Goal: Task Accomplishment & Management: Complete application form

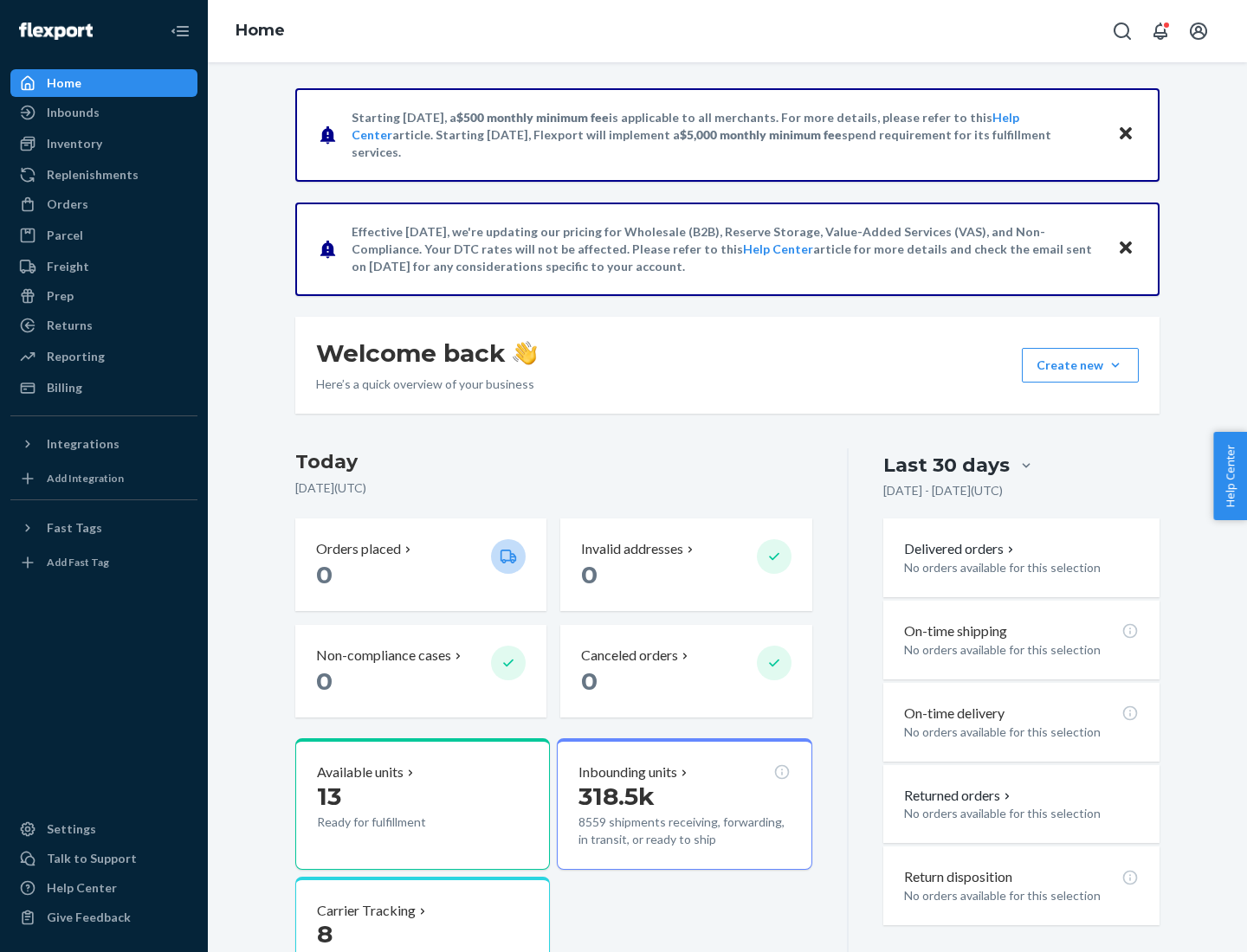
click at [1115, 365] on button "Create new Create new inbound Create new order Create new product" at bounding box center [1080, 365] width 117 height 34
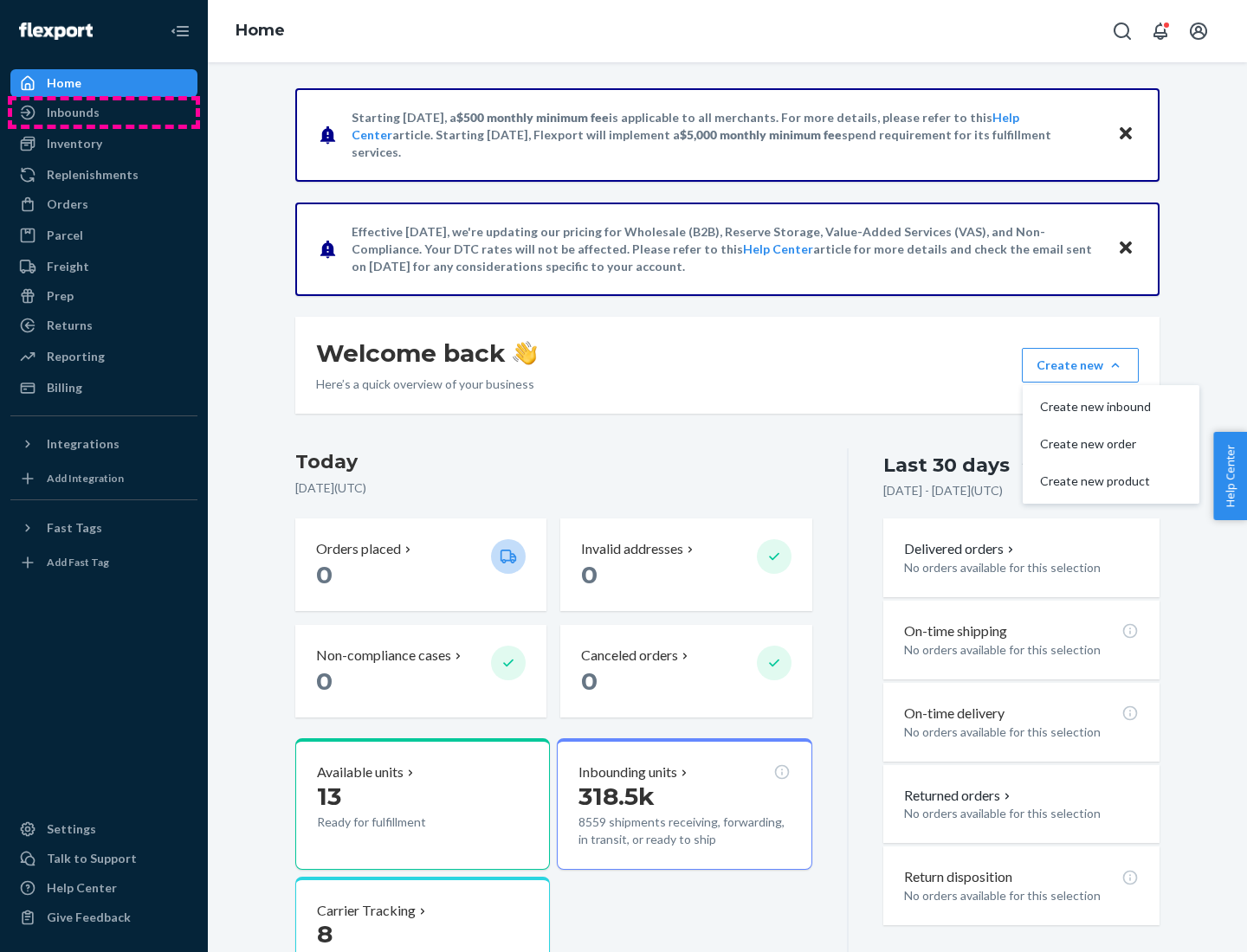
click at [103, 112] on div "Inbounds" at bounding box center [103, 112] width 183 height 24
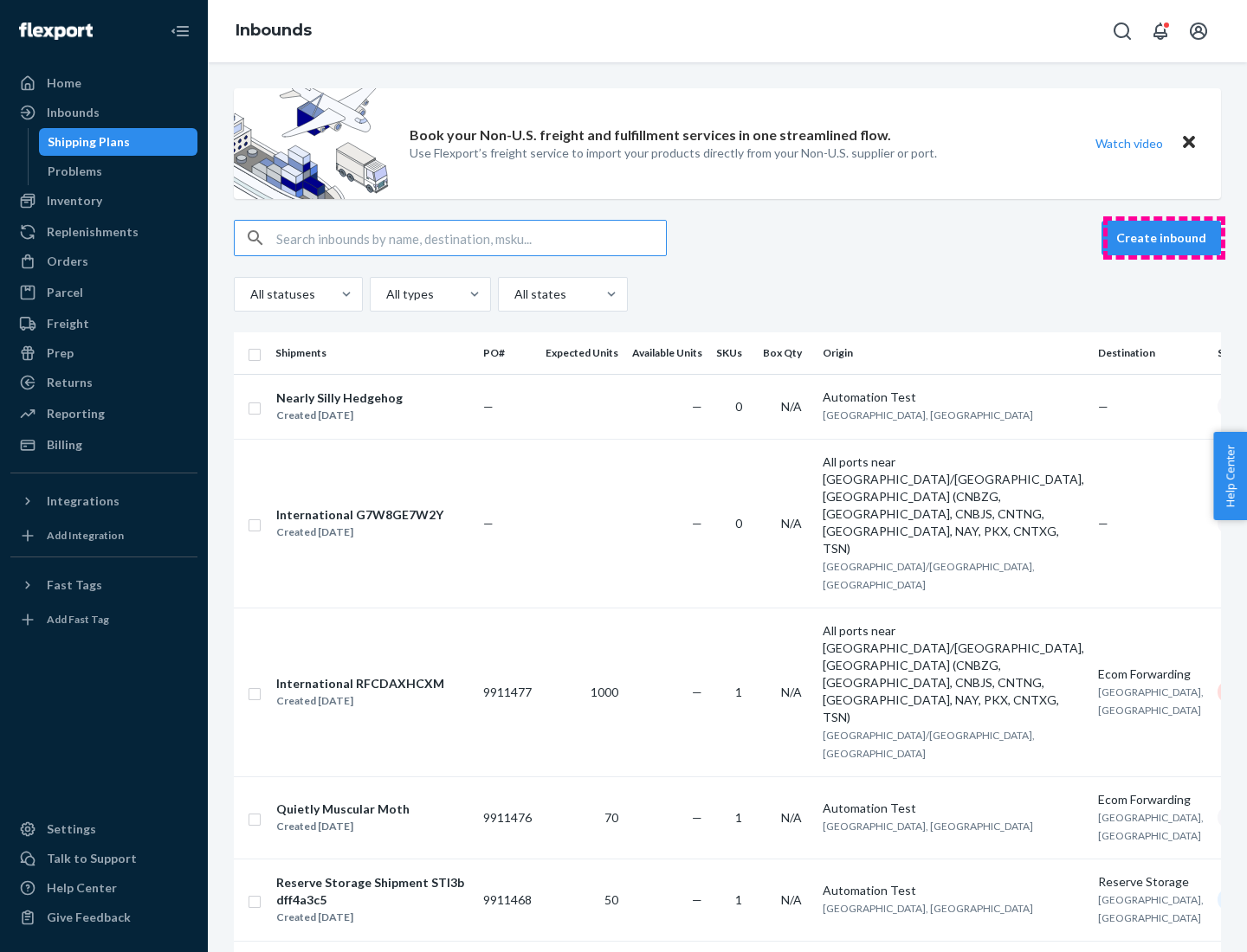
click at [1164, 238] on button "Create inbound" at bounding box center [1161, 237] width 119 height 34
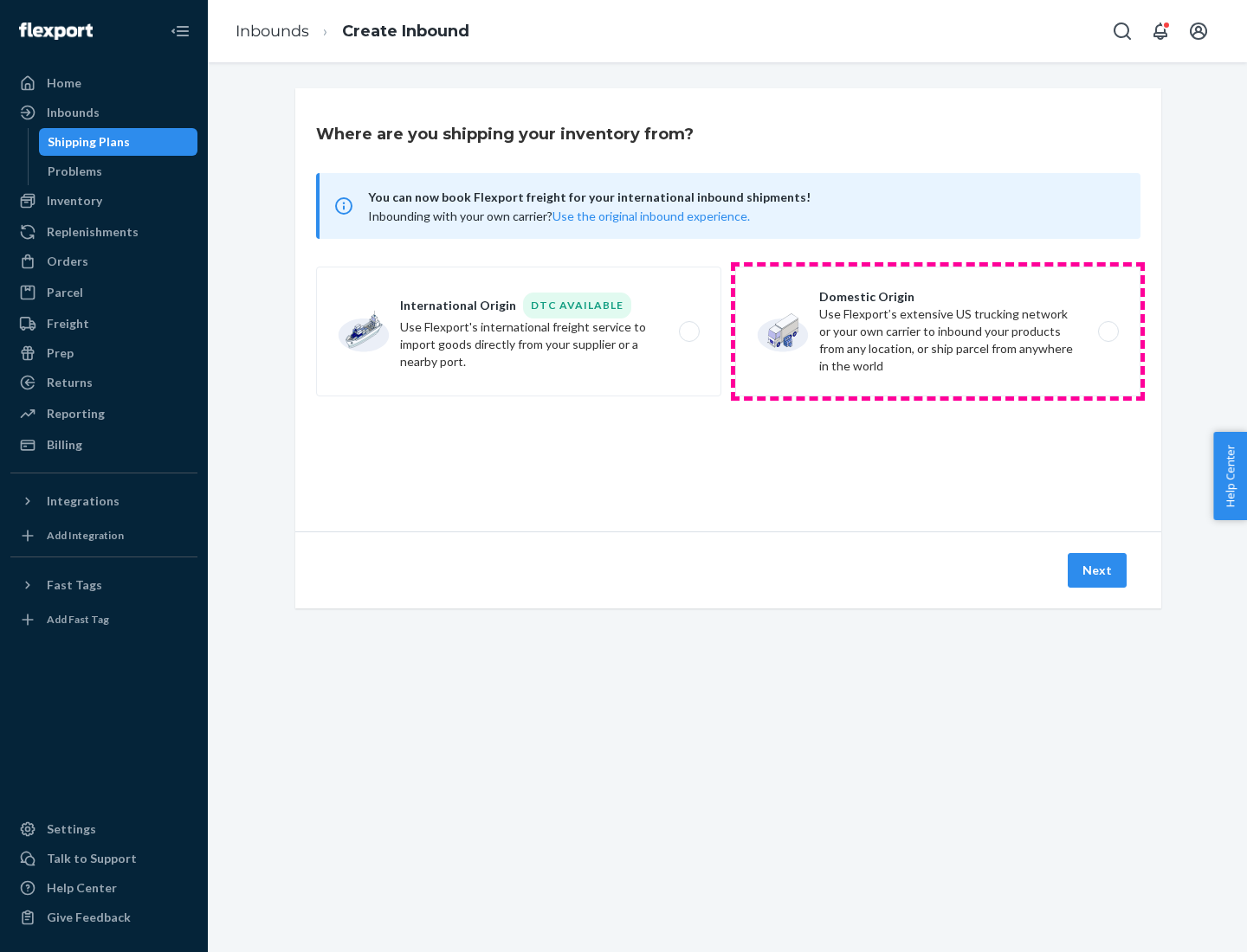
click at [938, 332] on label "Domestic Origin Use Flexport’s extensive US trucking network or your own carrie…" at bounding box center [937, 331] width 405 height 130
click at [1107, 332] on input "Domestic Origin Use Flexport’s extensive US trucking network or your own carrie…" at bounding box center [1113, 333] width 12 height 12
radio input "true"
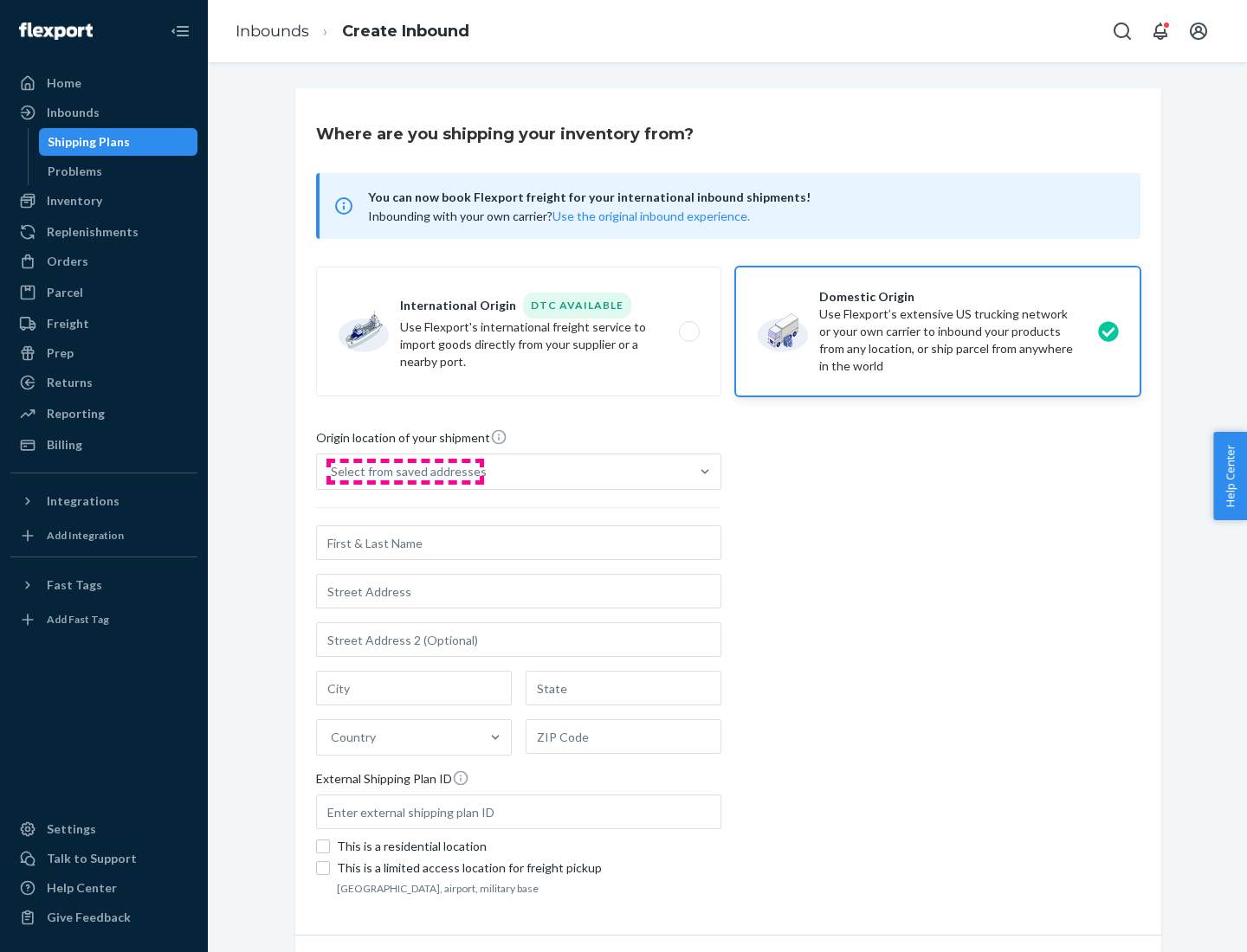
click at [404, 472] on div "Select from saved addresses" at bounding box center [409, 472] width 156 height 18
click at [333, 472] on input "Select from saved addresses" at bounding box center [332, 472] width 2 height 18
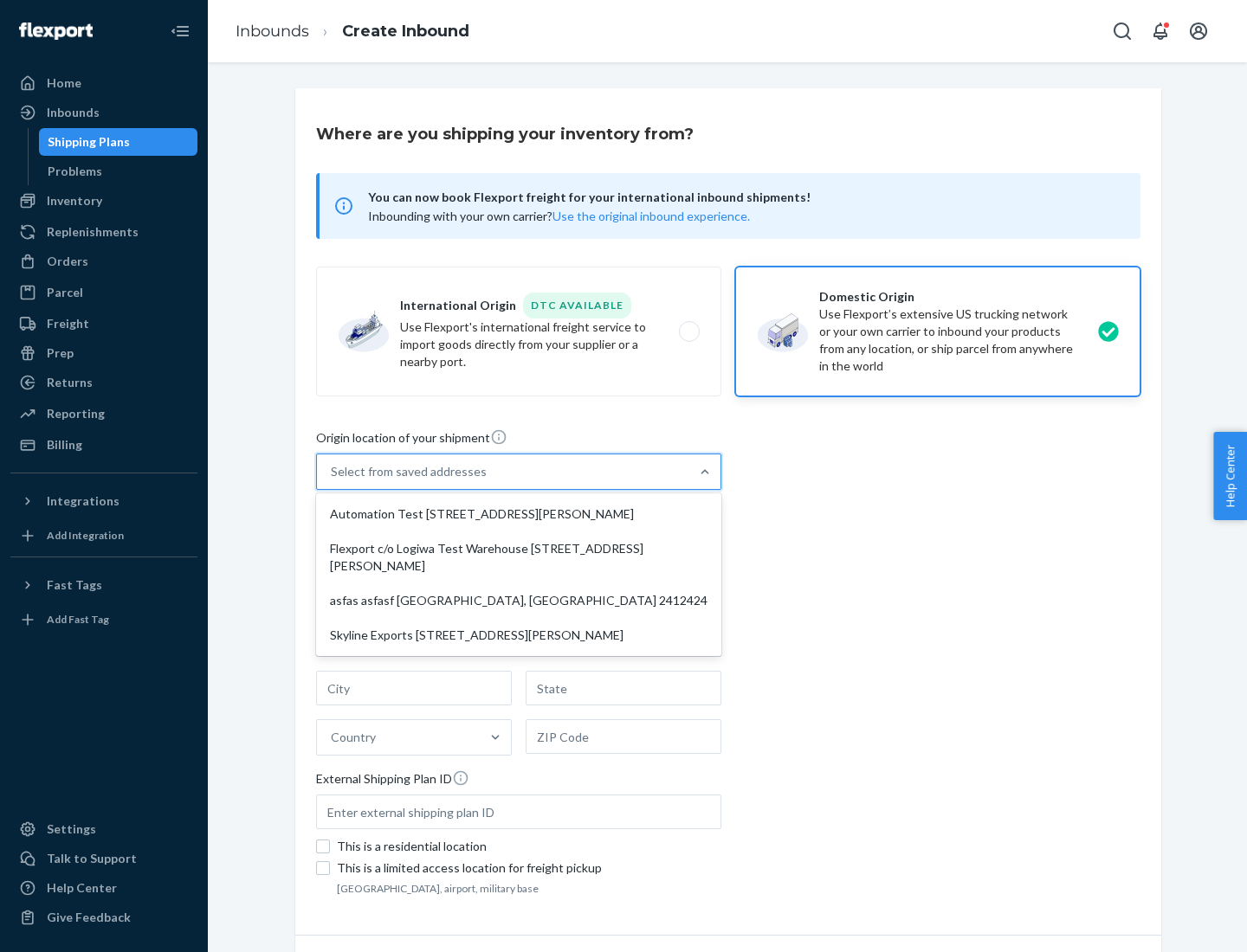
scroll to position [7, 0]
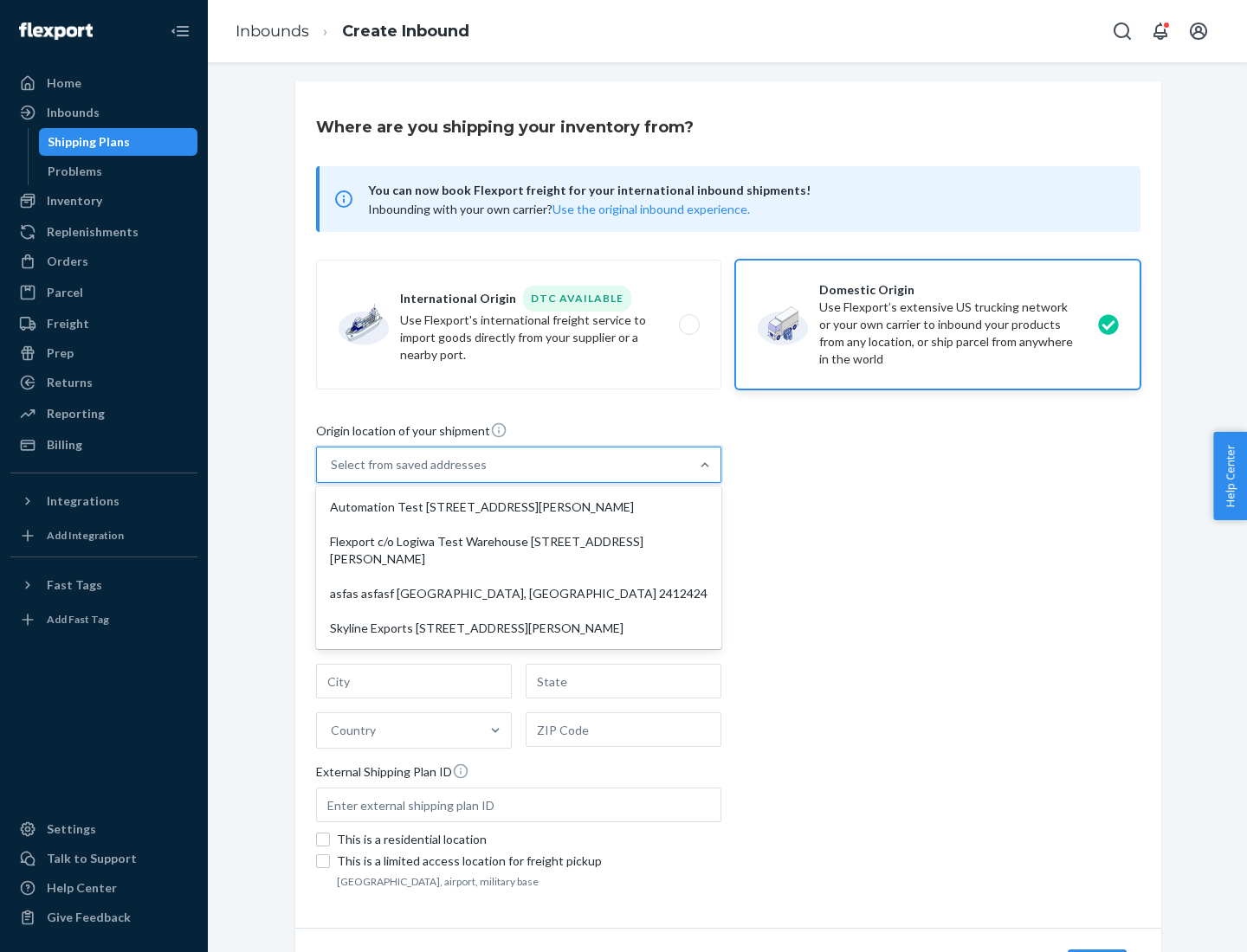
click at [519, 507] on div "Automation Test [STREET_ADDRESS][PERSON_NAME]" at bounding box center [518, 506] width 398 height 34
click at [333, 473] on input "option Automation Test [STREET_ADDRESS][PERSON_NAME] focused, 1 of 4. 4 results…" at bounding box center [332, 465] width 2 height 18
type input "Automation Test"
type input "9th Floor"
type input "[GEOGRAPHIC_DATA]"
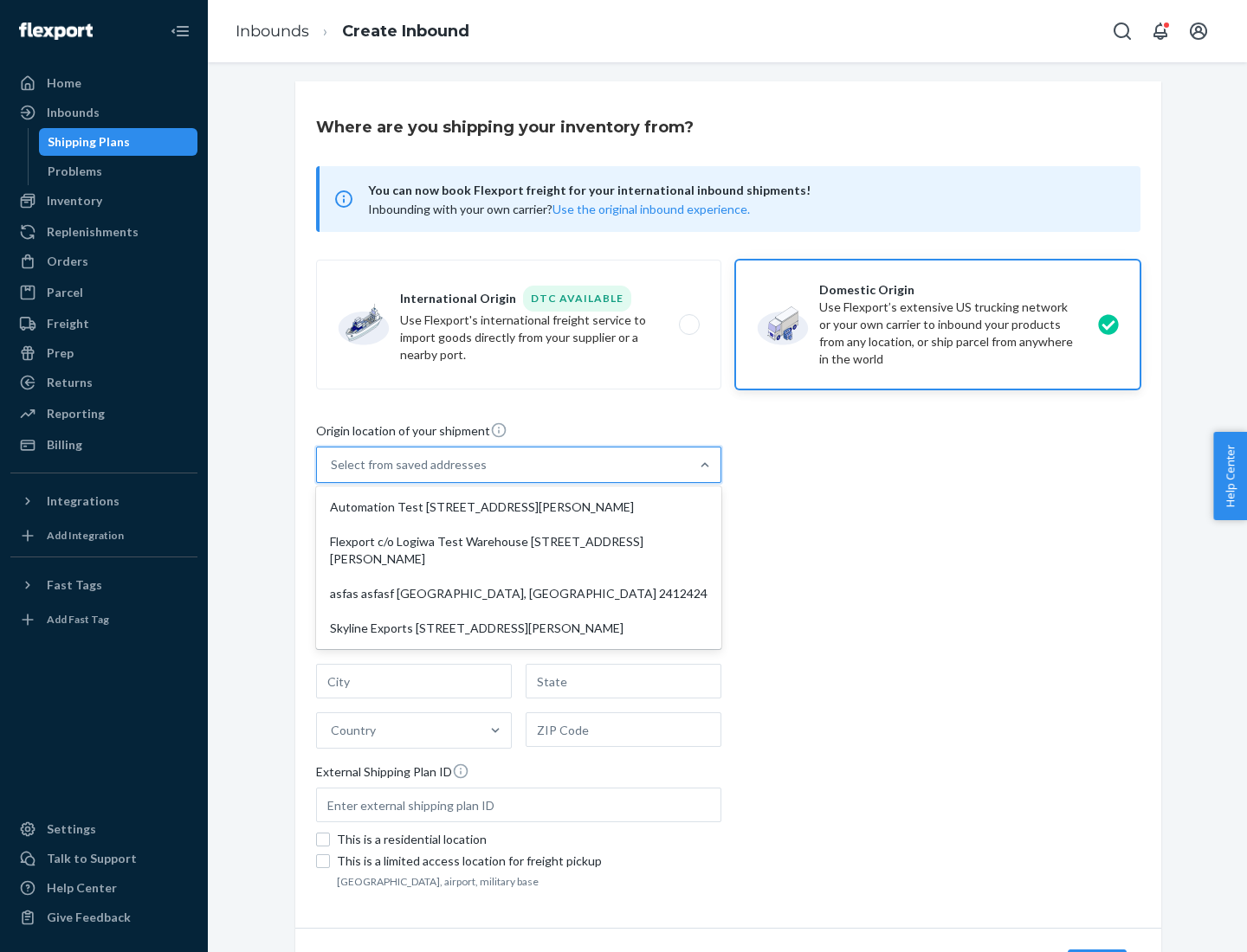
type input "CA"
type input "94104"
type input "[STREET_ADDRESS][PERSON_NAME]"
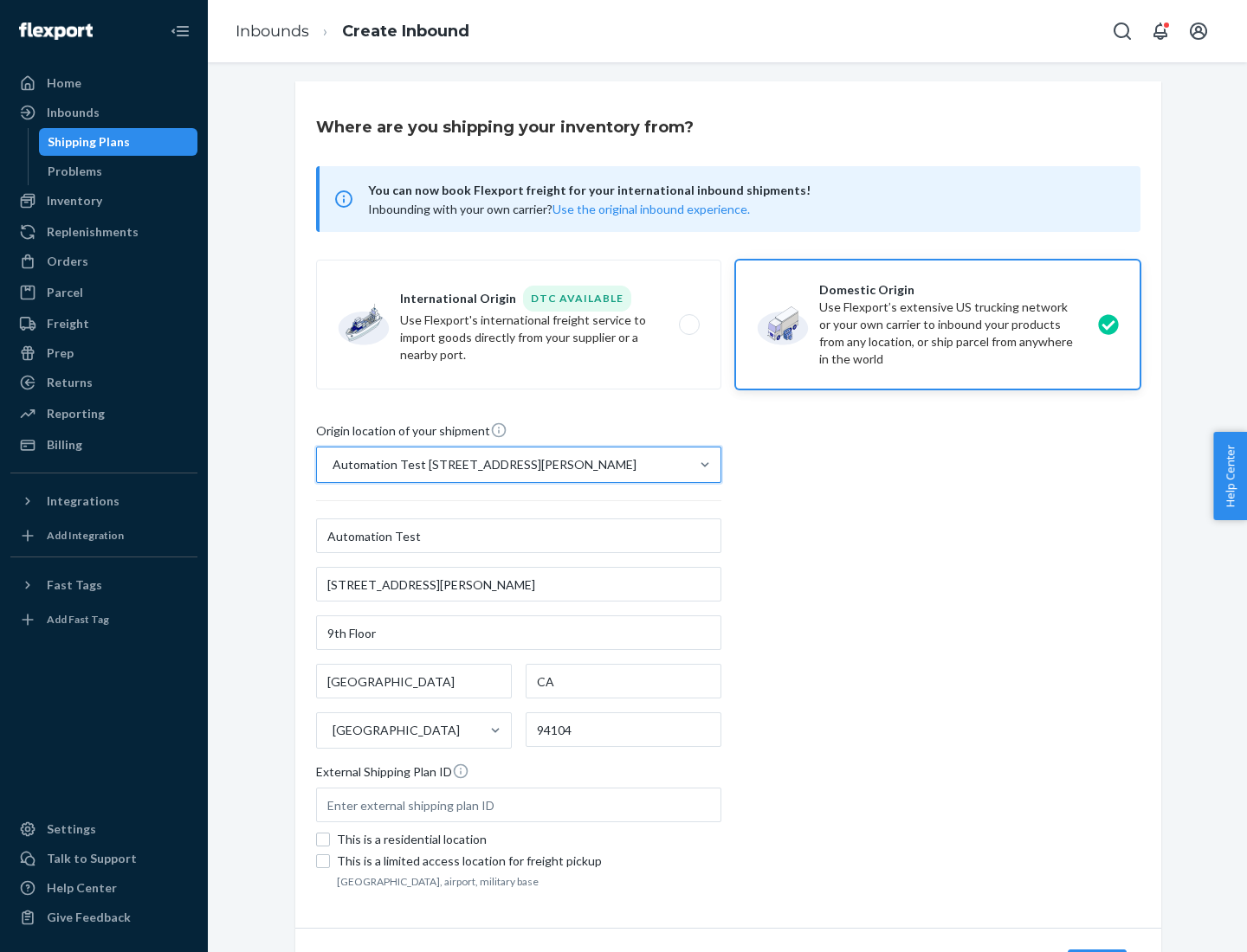
scroll to position [101, 0]
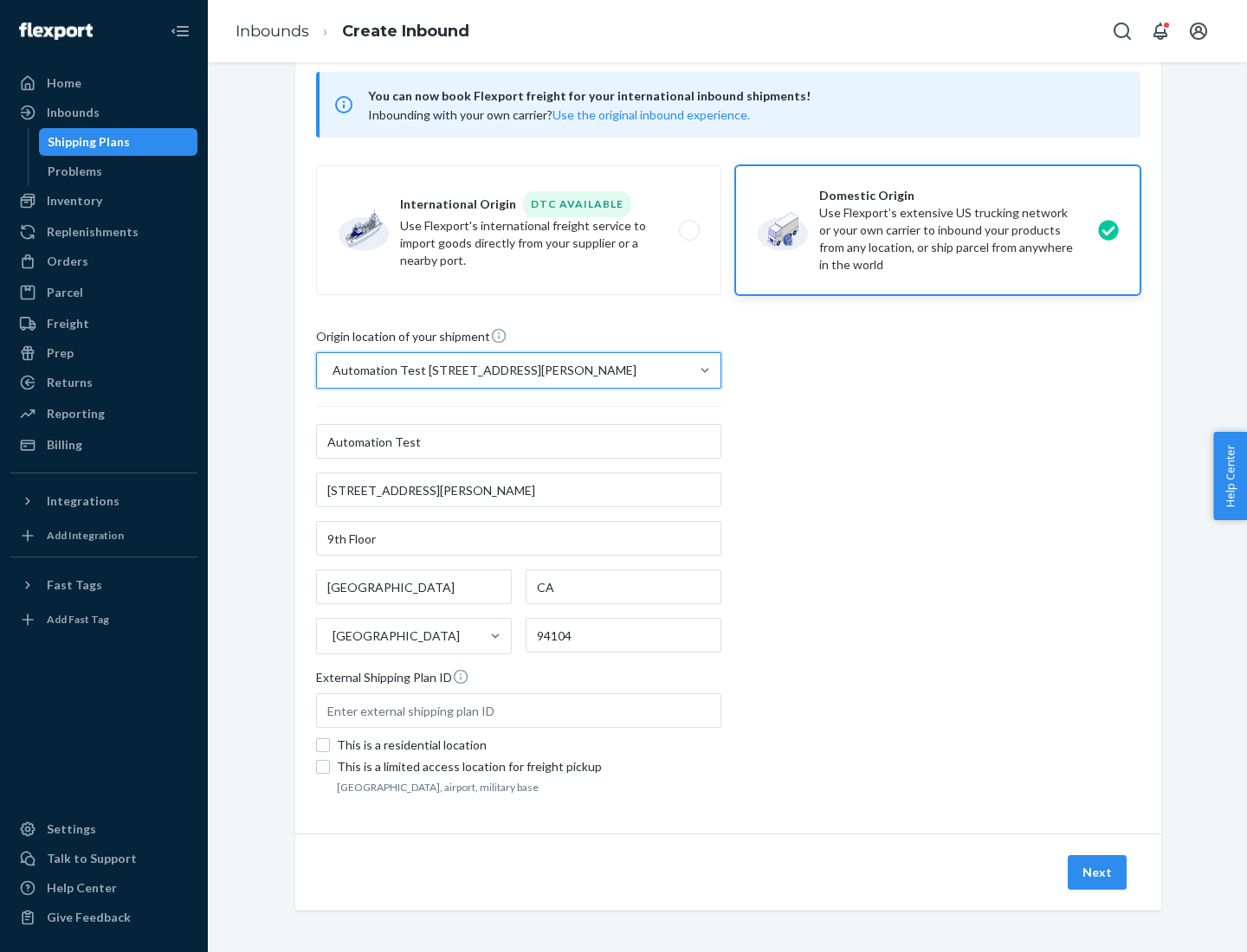
click at [1098, 872] on button "Next" at bounding box center [1097, 872] width 59 height 34
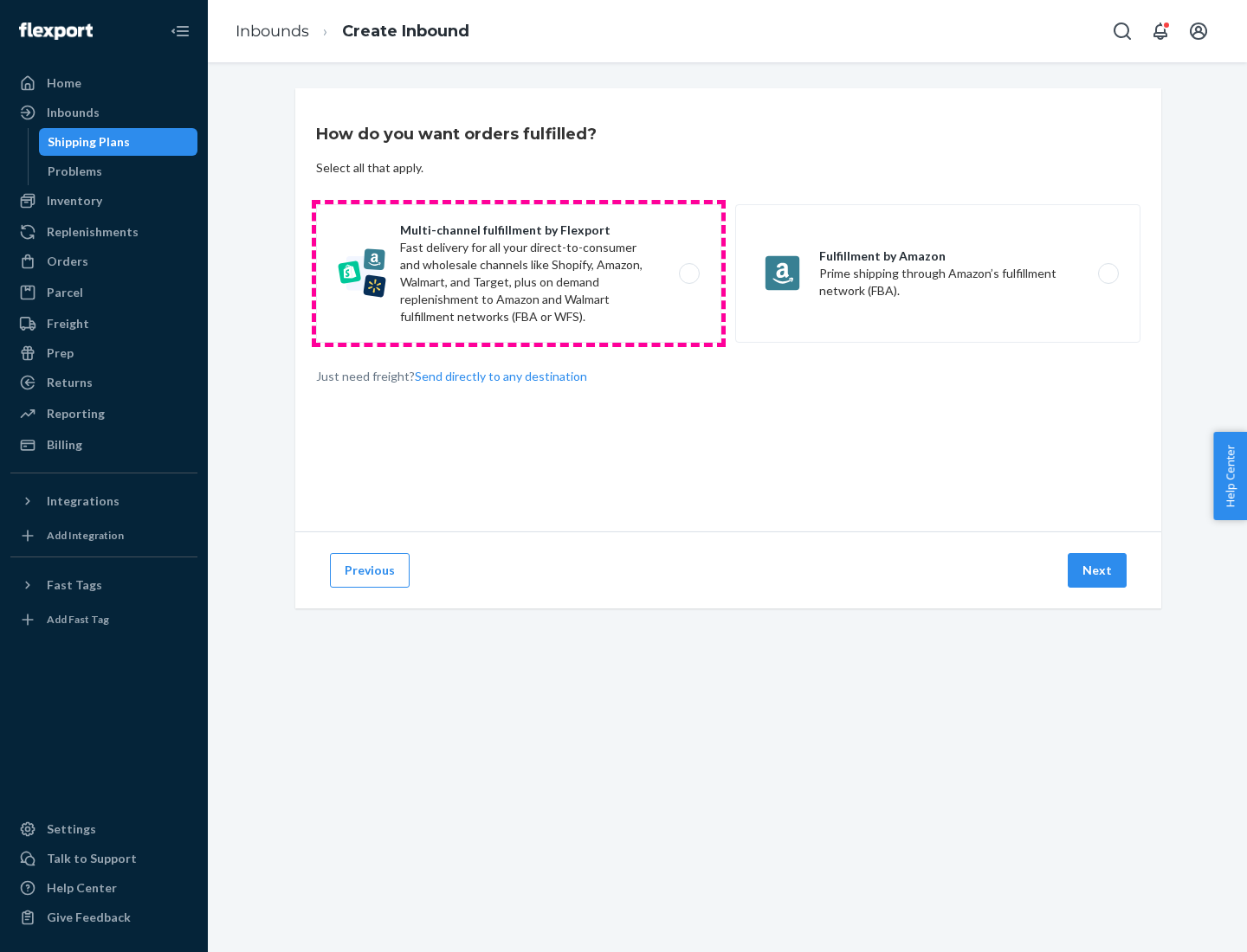
click at [519, 273] on label "Multi-channel fulfillment by Flexport Fast delivery for all your direct-to-cons…" at bounding box center [518, 273] width 405 height 139
click at [688, 273] on input "Multi-channel fulfillment by Flexport Fast delivery for all your direct-to-cons…" at bounding box center [694, 274] width 12 height 12
radio input "true"
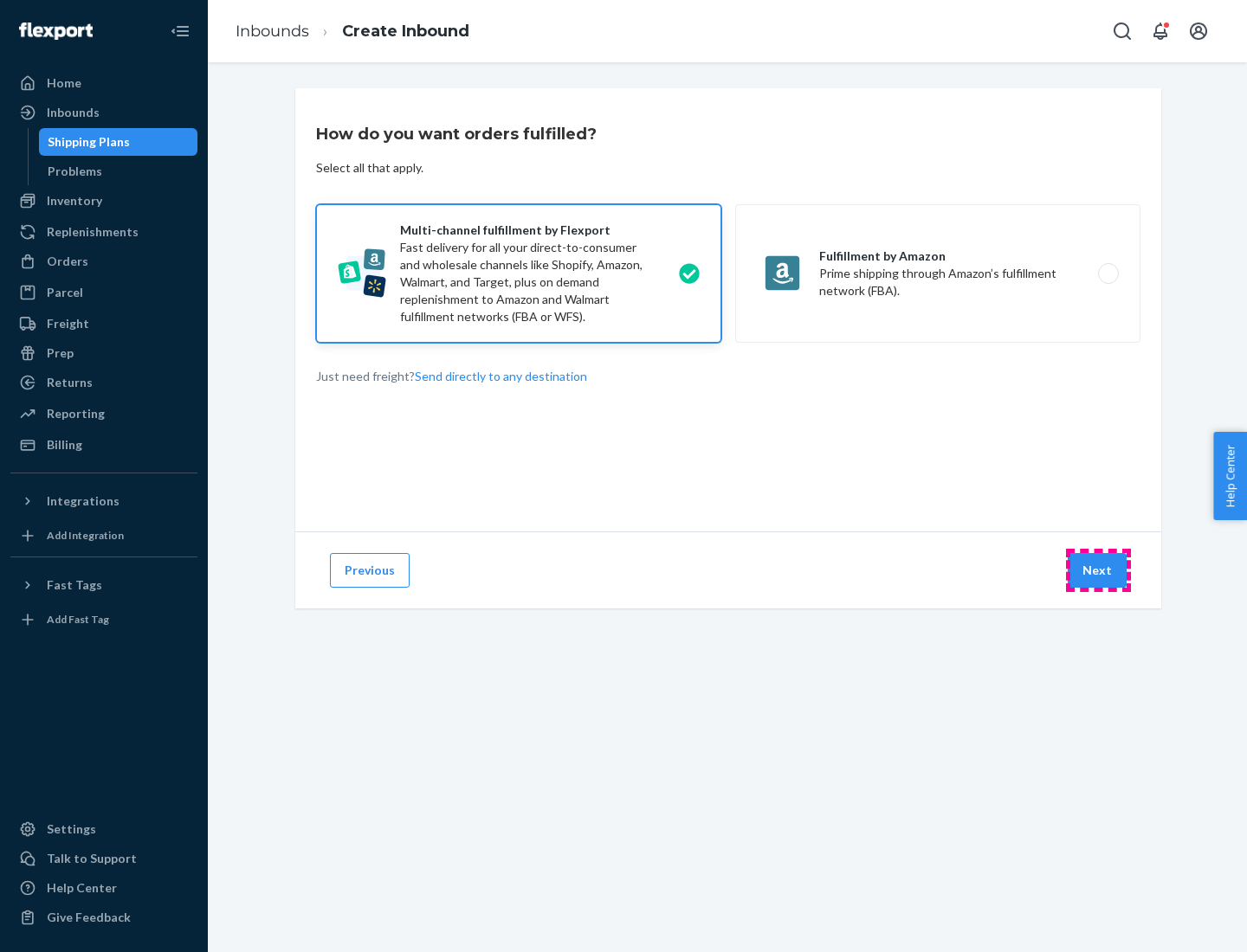
click at [1098, 571] on button "Next" at bounding box center [1097, 570] width 59 height 34
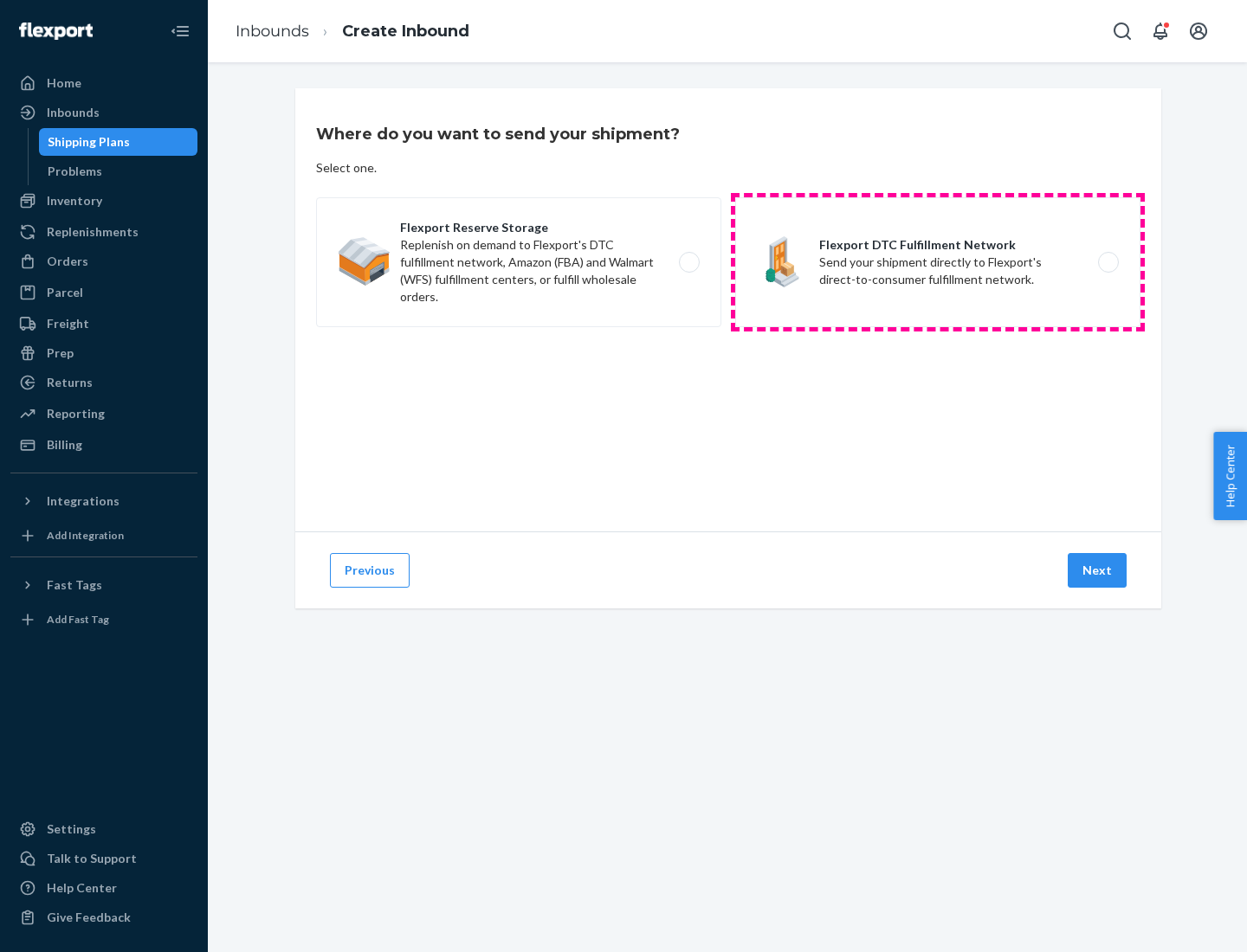
click at [938, 262] on label "Flexport DTC Fulfillment Network Send your shipment directly to Flexport's dire…" at bounding box center [937, 261] width 405 height 130
click at [1107, 262] on input "Flexport DTC Fulfillment Network Send your shipment directly to Flexport's dire…" at bounding box center [1113, 263] width 12 height 12
radio input "true"
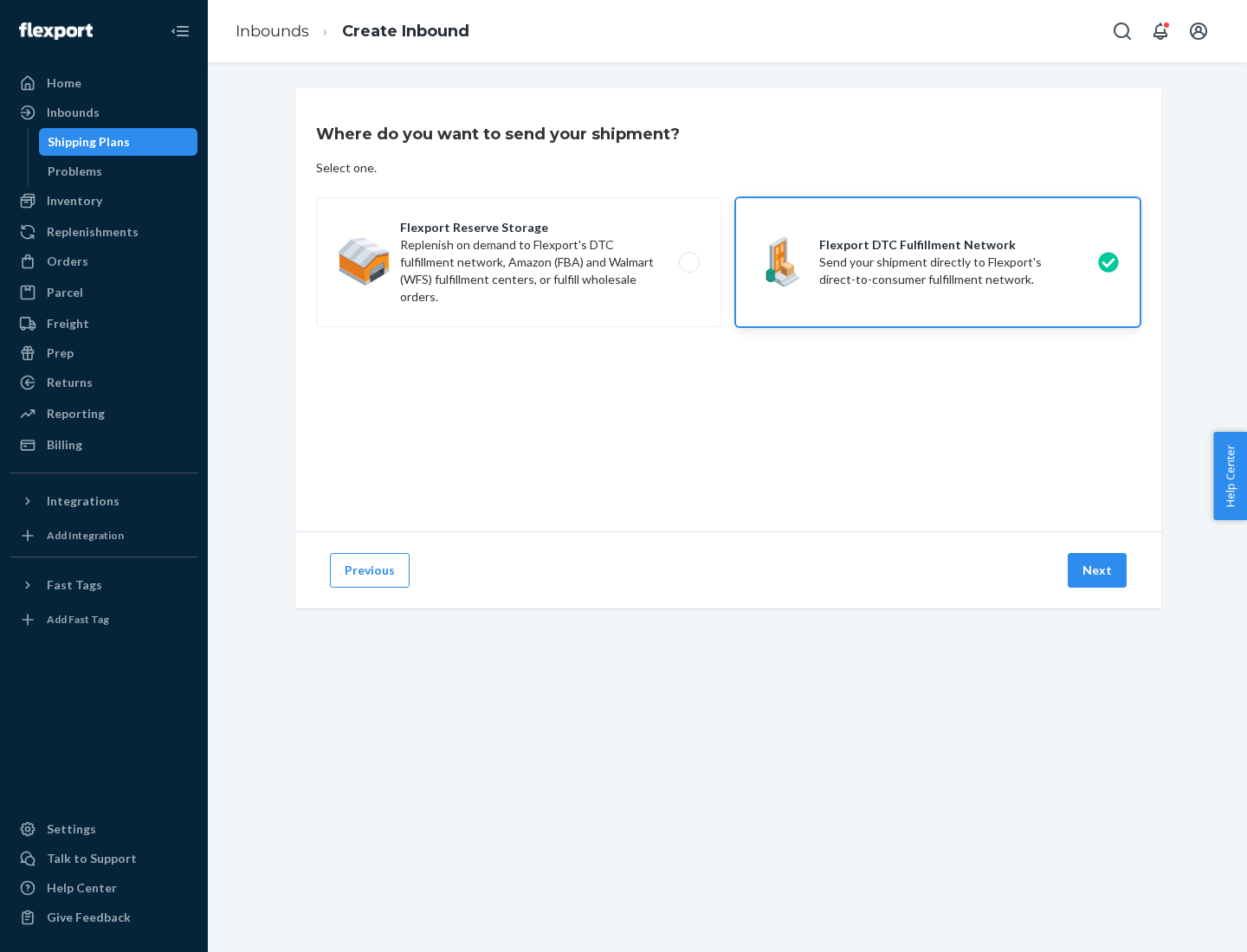
click at [1098, 571] on button "Next" at bounding box center [1097, 570] width 59 height 34
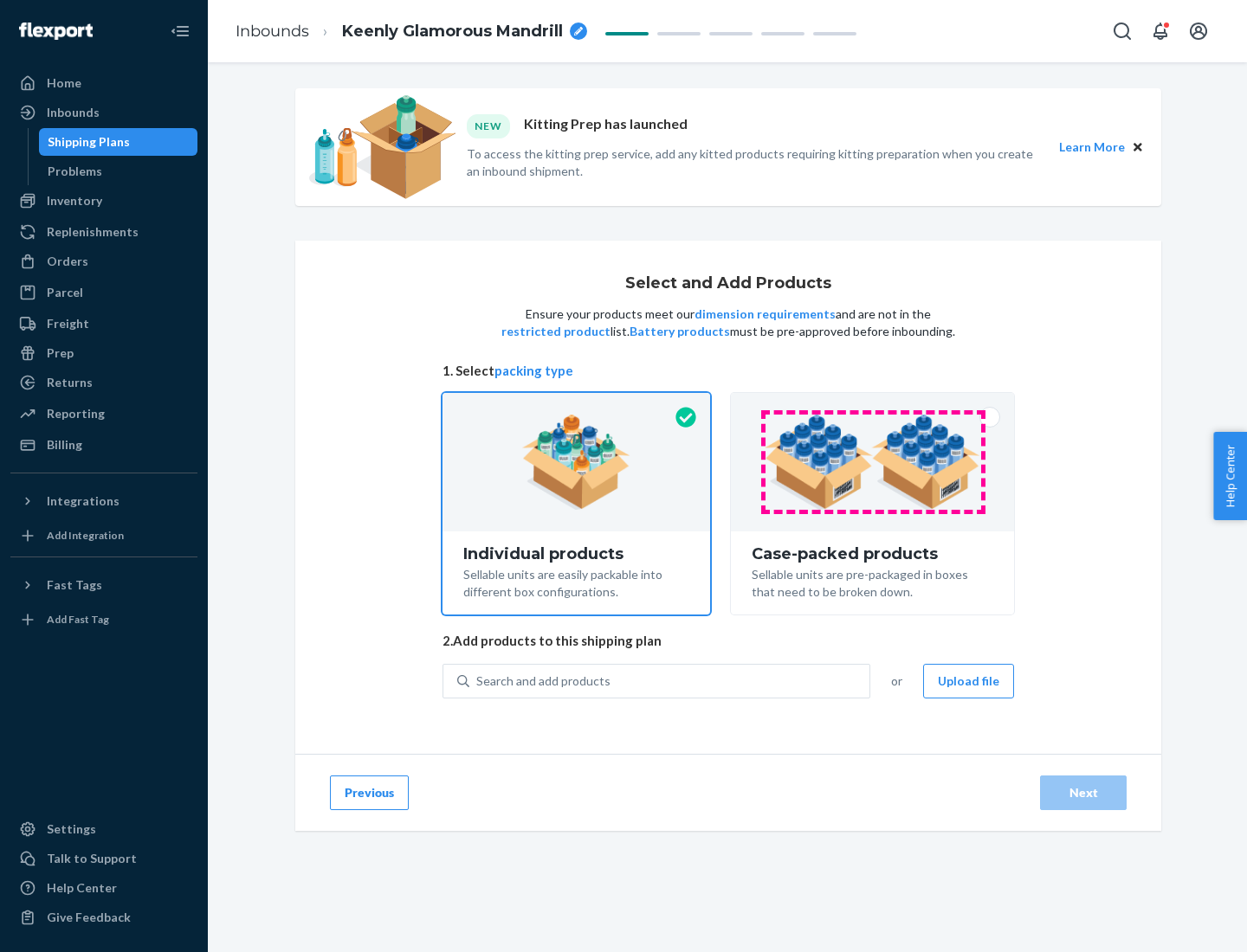
click at [872, 462] on img at bounding box center [871, 462] width 216 height 96
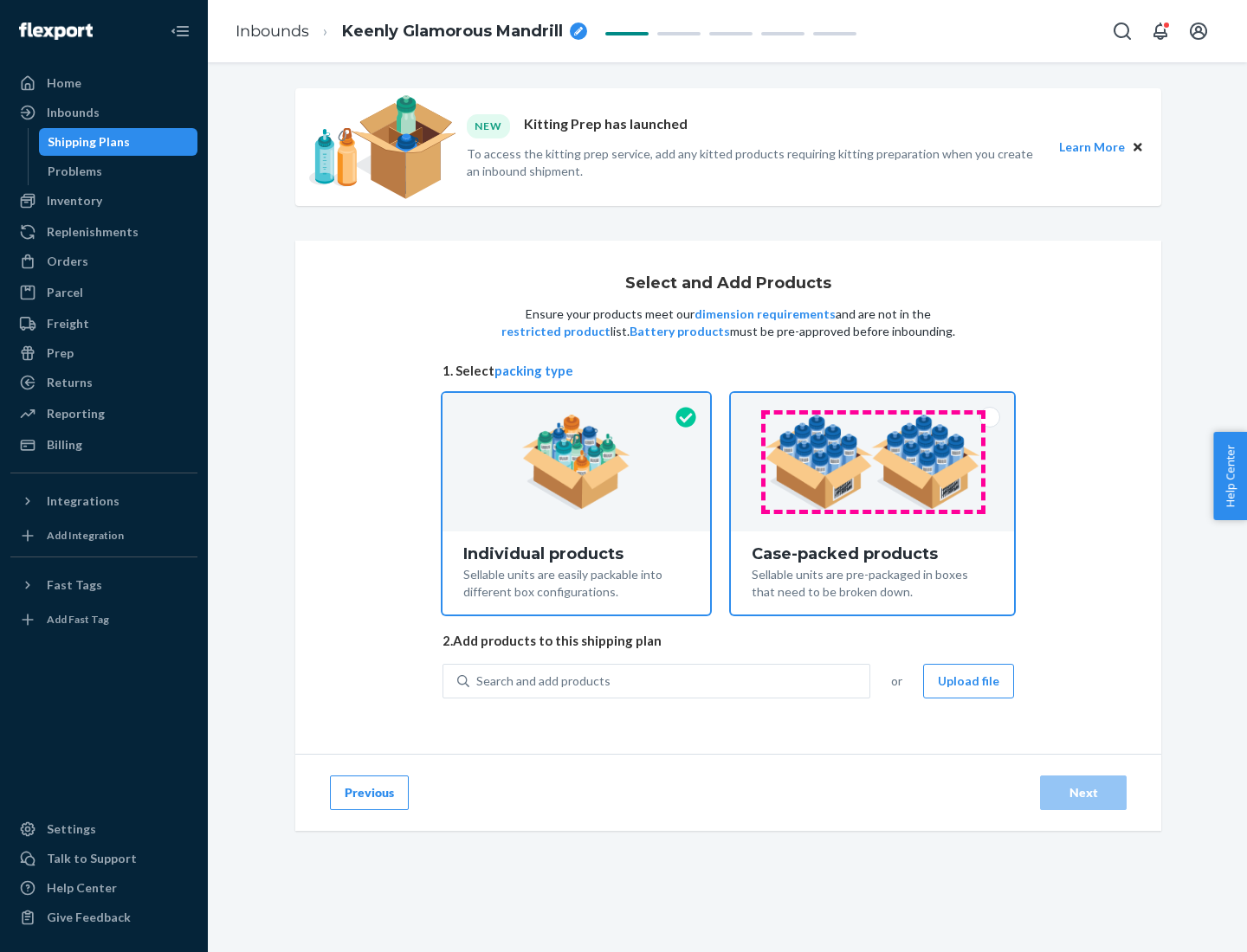
click at [872, 404] on input "Case-packed products Sellable units are pre-packaged in boxes that need to be b…" at bounding box center [872, 399] width 12 height 12
radio input "true"
radio input "false"
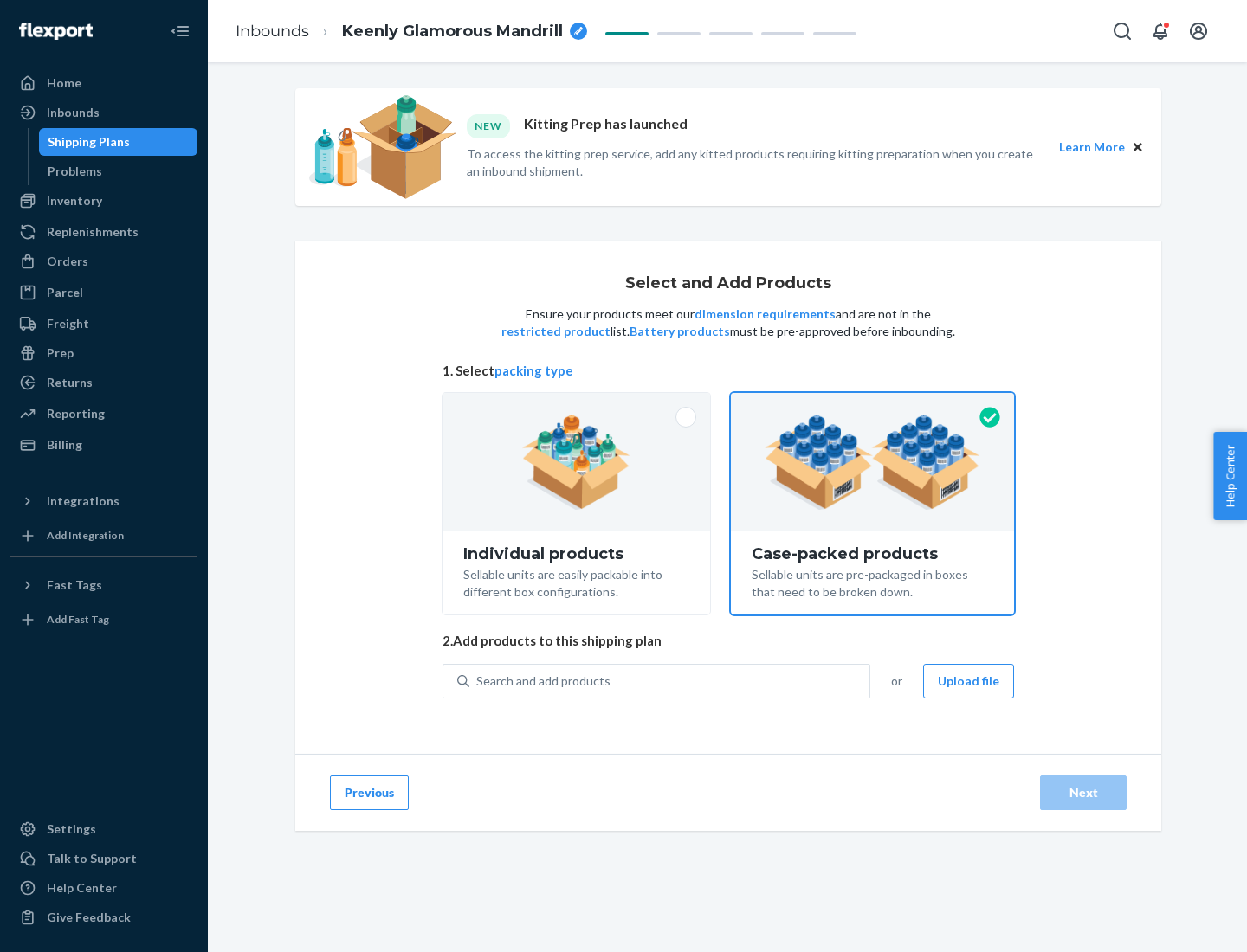
click at [670, 680] on div "Search and add products" at bounding box center [669, 681] width 400 height 31
click at [478, 680] on input "Search and add products" at bounding box center [477, 681] width 2 height 18
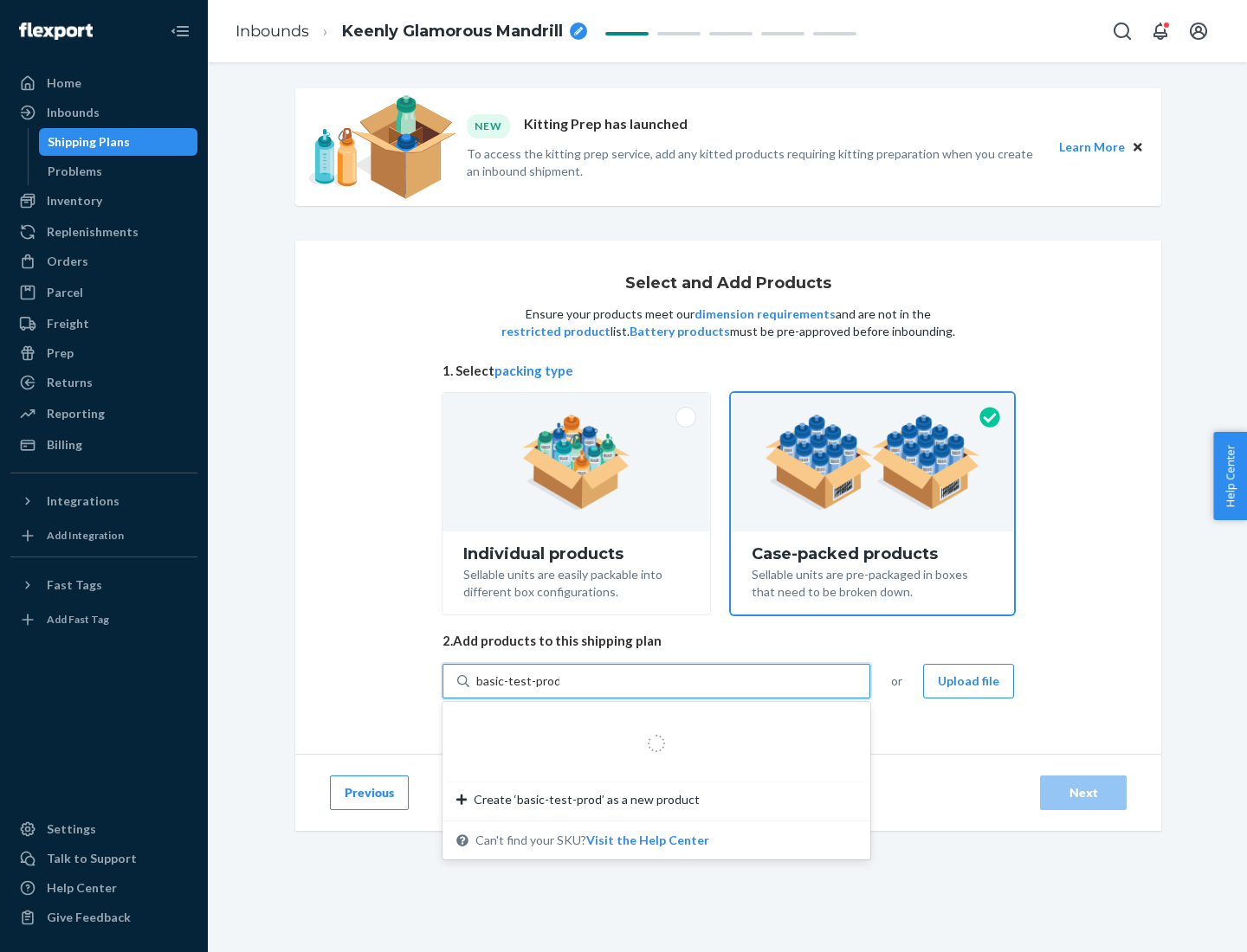
type input "basic-test-product-1"
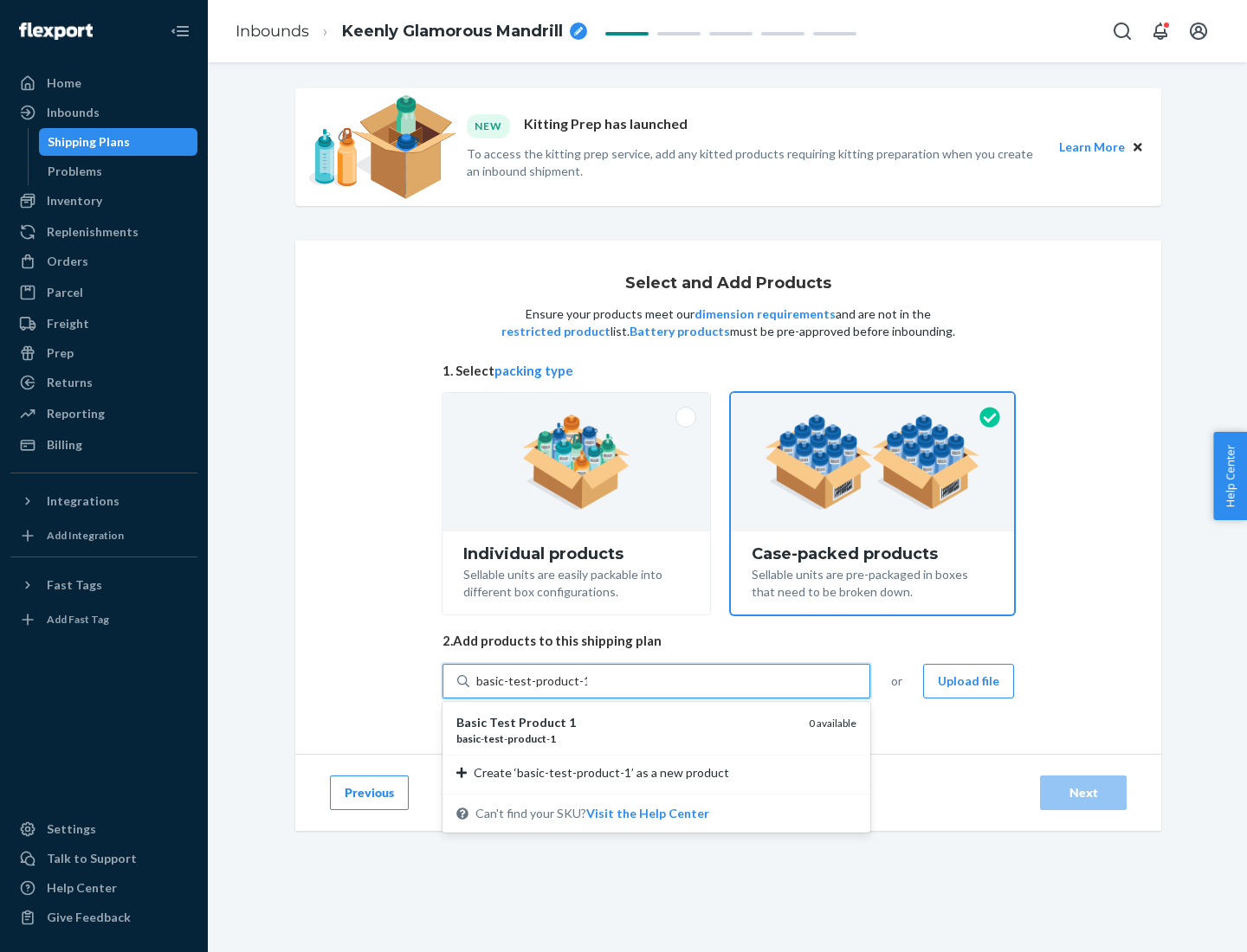
click at [626, 738] on div "basic - test - product - 1" at bounding box center [625, 738] width 339 height 15
click at [587, 690] on input "basic-test-product-1" at bounding box center [532, 681] width 111 height 18
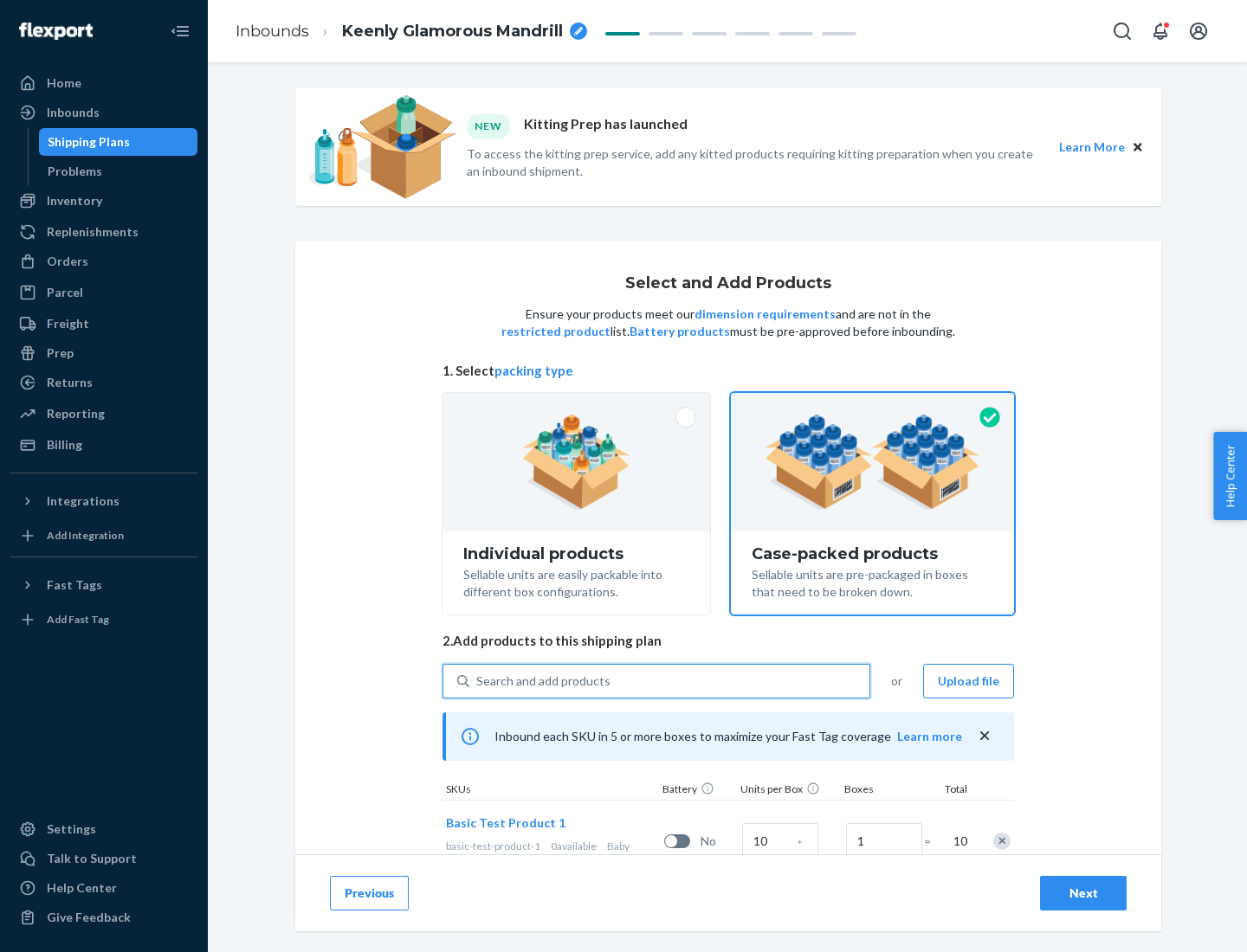
scroll to position [62, 0]
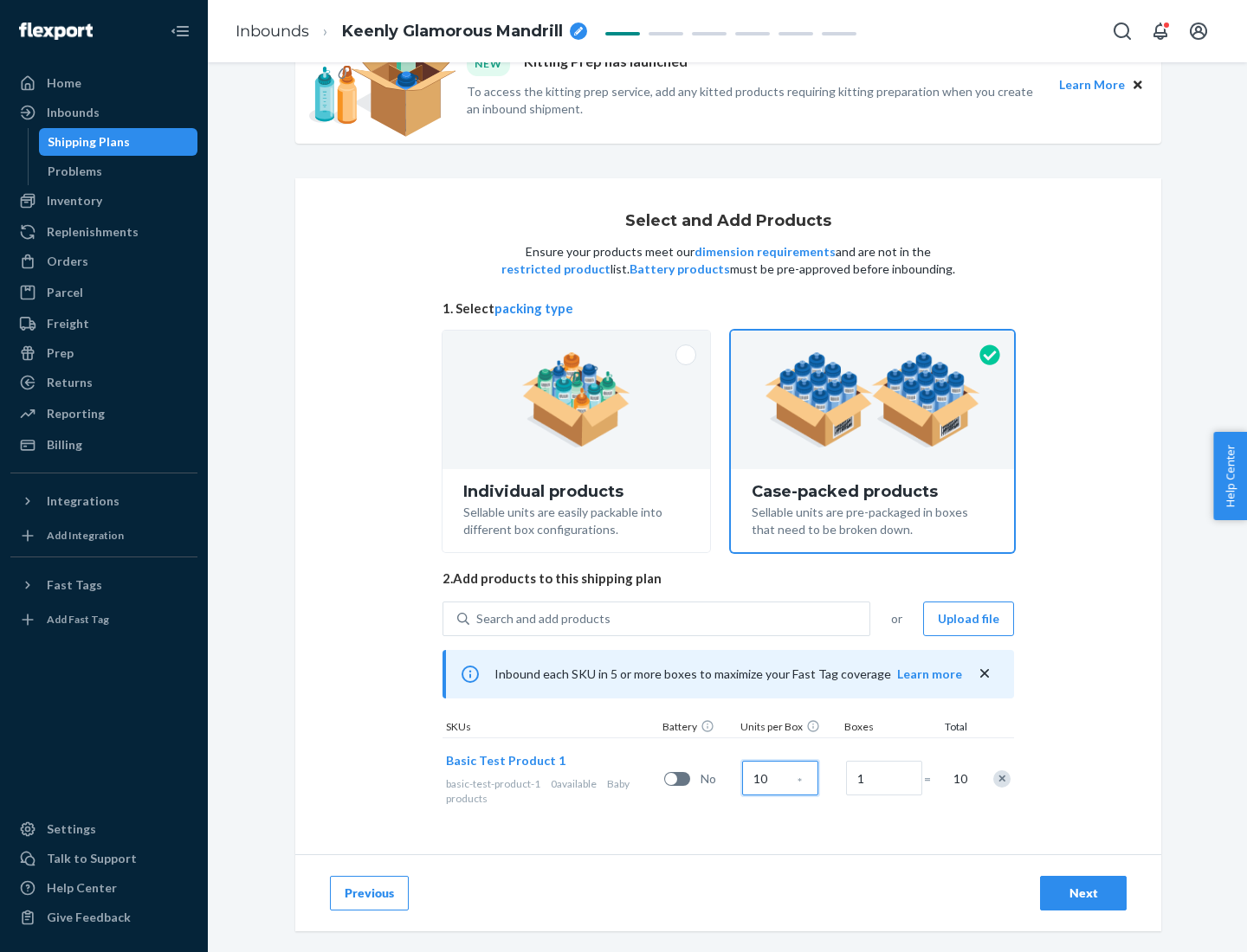
type input "10"
type input "7"
click at [1083, 893] on div "Next" at bounding box center [1083, 893] width 58 height 18
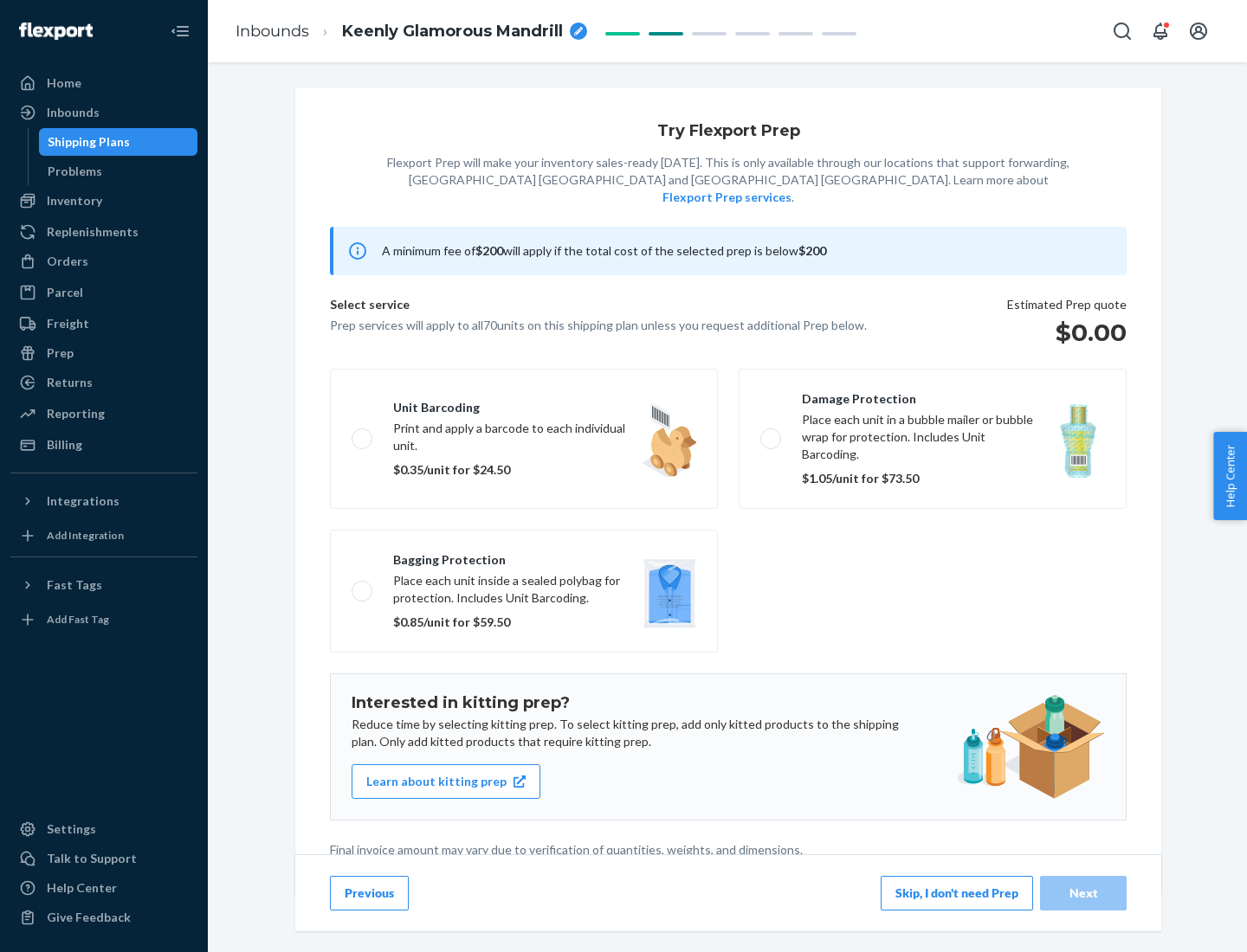
scroll to position [4, 0]
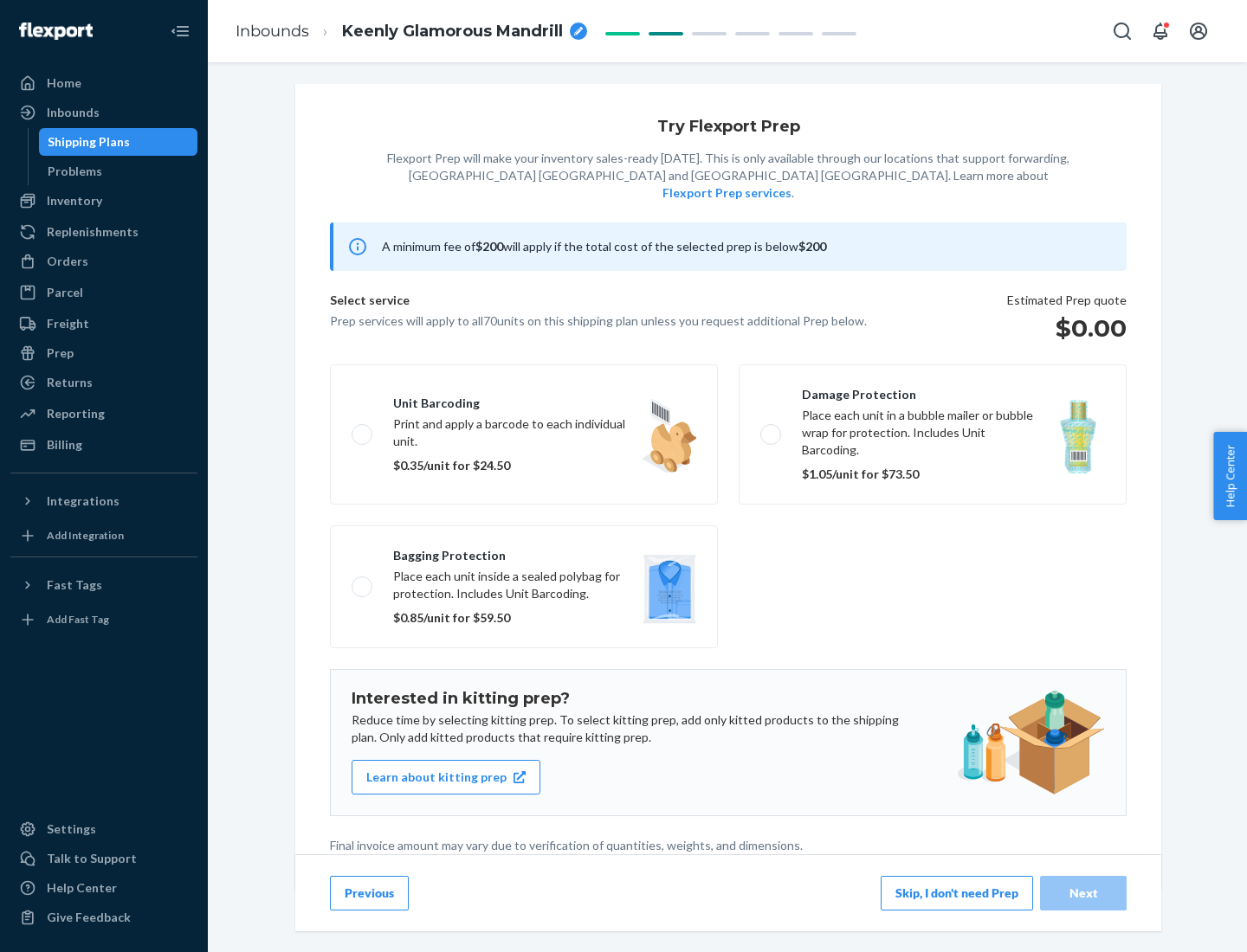
click at [524, 551] on label "Bagging protection Place each unit inside a sealed polybag for protection. Incl…" at bounding box center [524, 587] width 388 height 123
click at [363, 580] on input "Bagging protection Place each unit inside a sealed polybag for protection. Incl…" at bounding box center [357, 586] width 12 height 12
checkbox input "true"
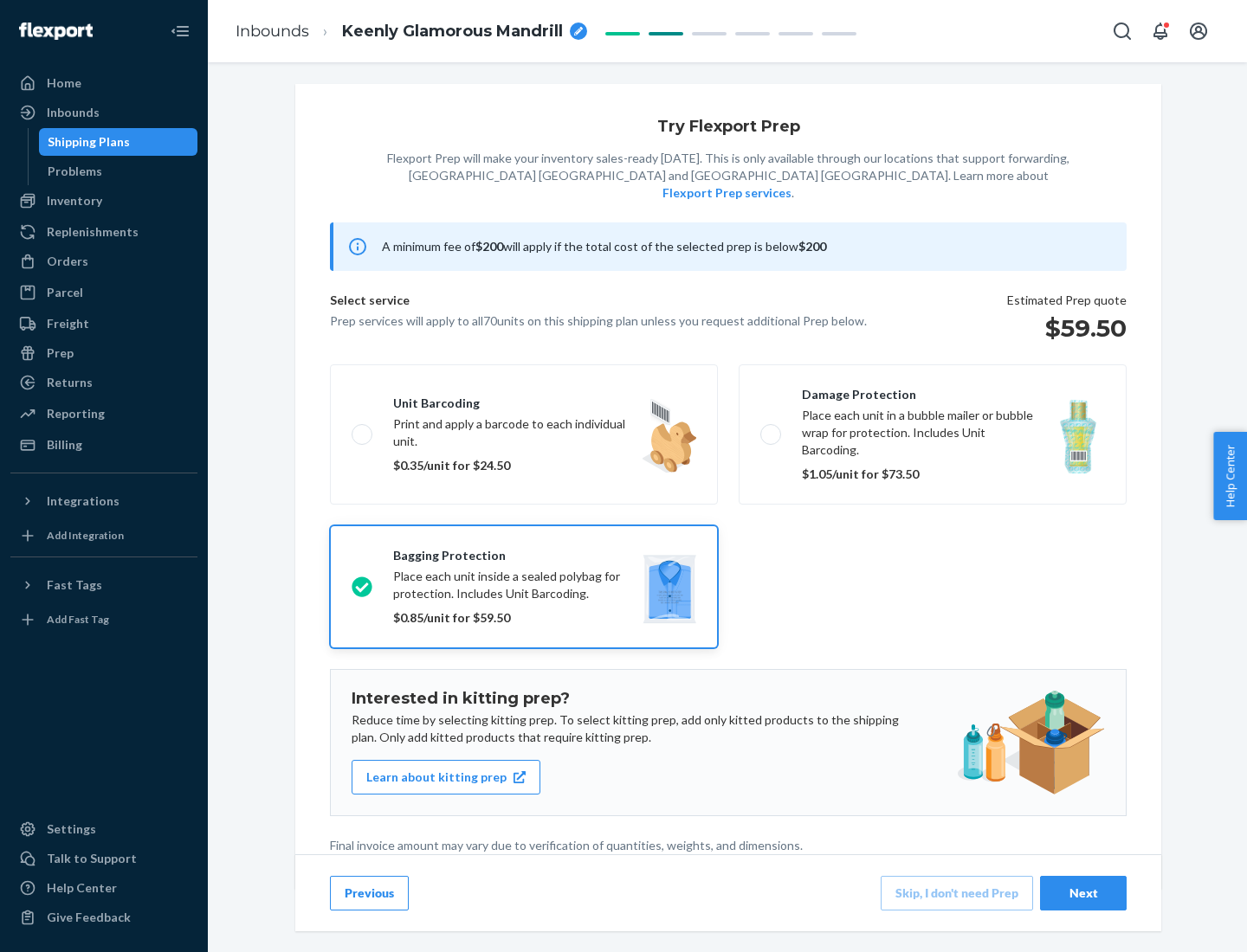
click at [1083, 892] on div "Next" at bounding box center [1083, 893] width 58 height 18
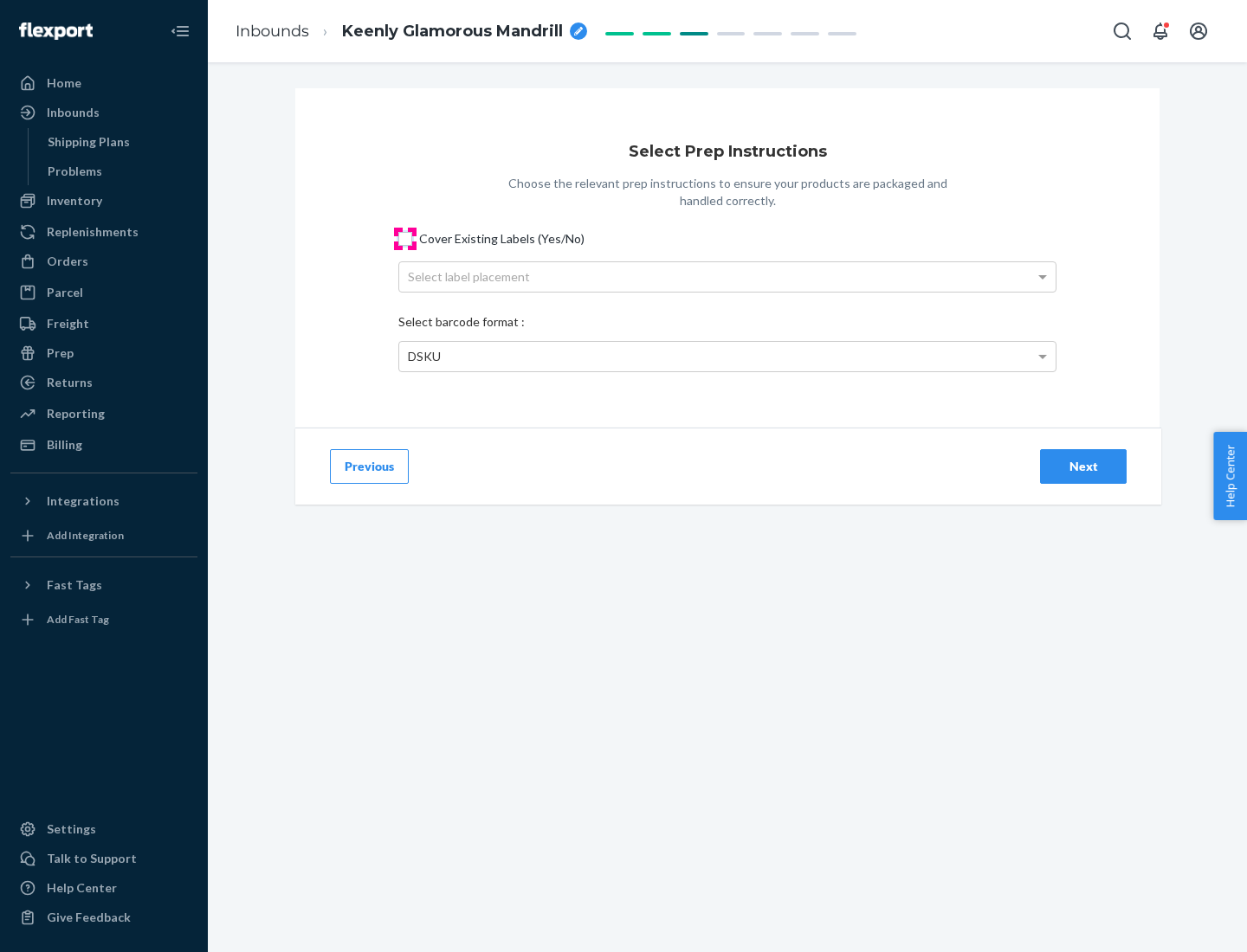
click at [405, 238] on input "Cover Existing Labels (Yes/No)" at bounding box center [405, 239] width 14 height 14
checkbox input "true"
click at [727, 276] on div "Select label placement" at bounding box center [727, 277] width 657 height 29
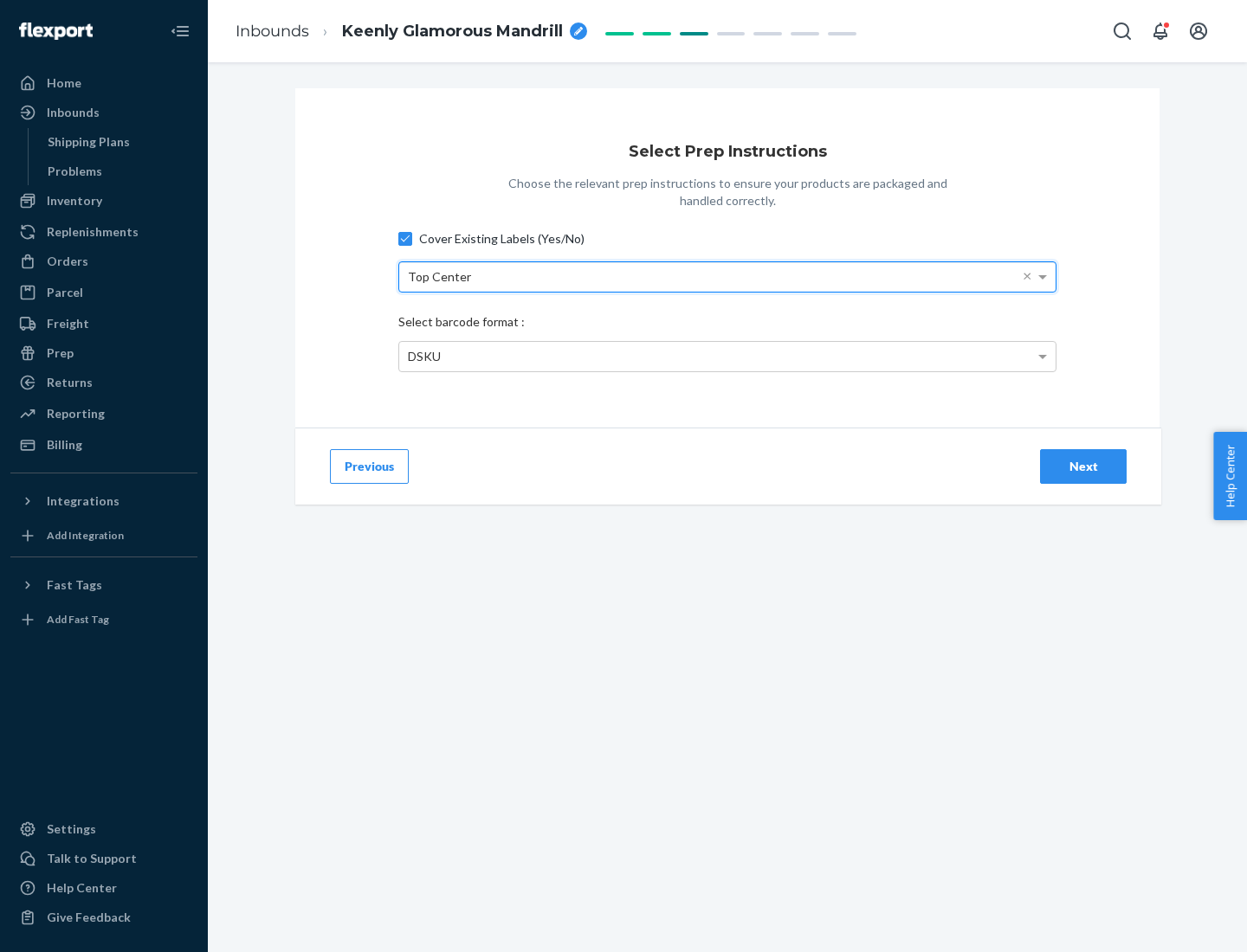
click at [727, 356] on div "DSKU" at bounding box center [727, 356] width 657 height 29
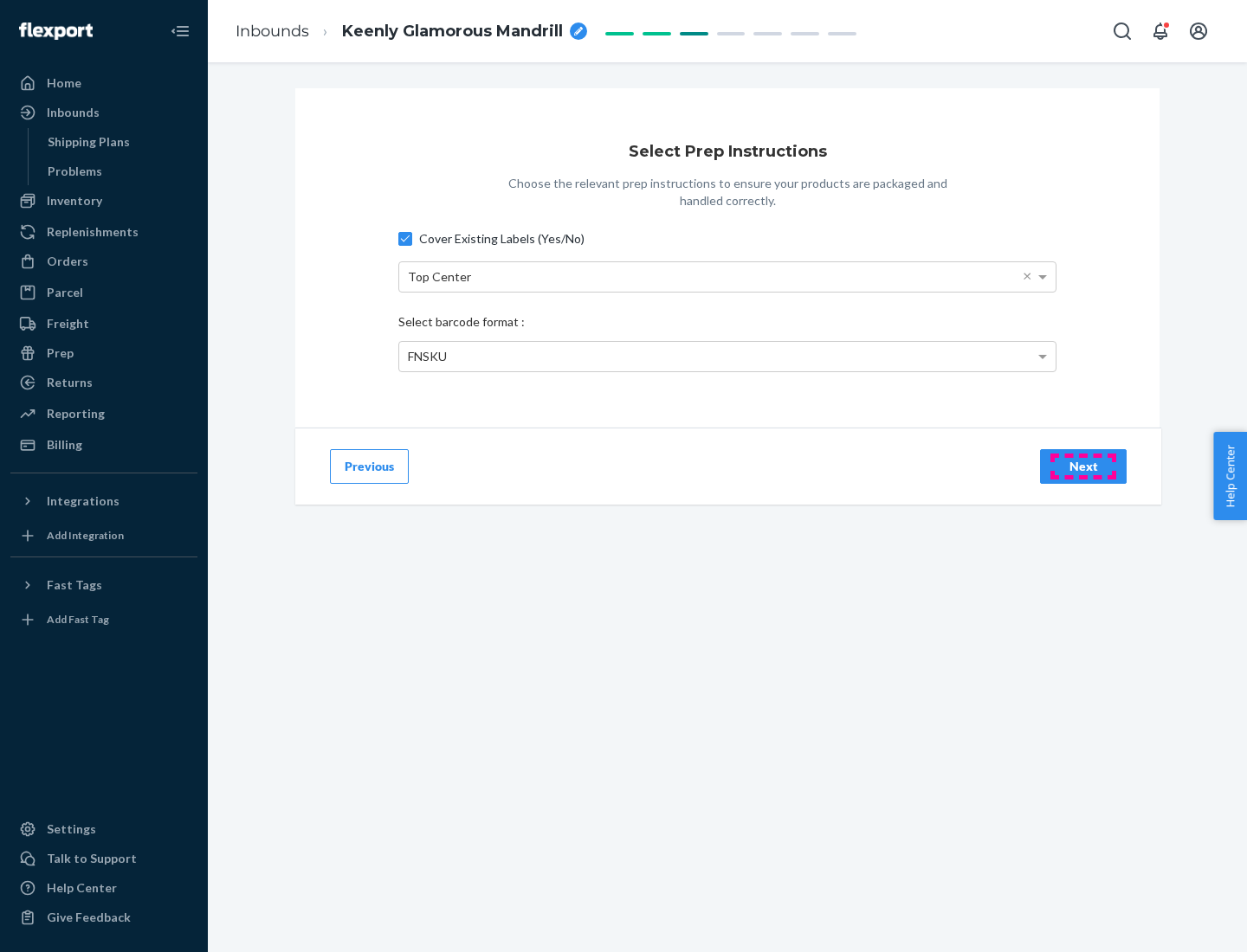
click at [1083, 465] on div "Next" at bounding box center [1083, 466] width 58 height 18
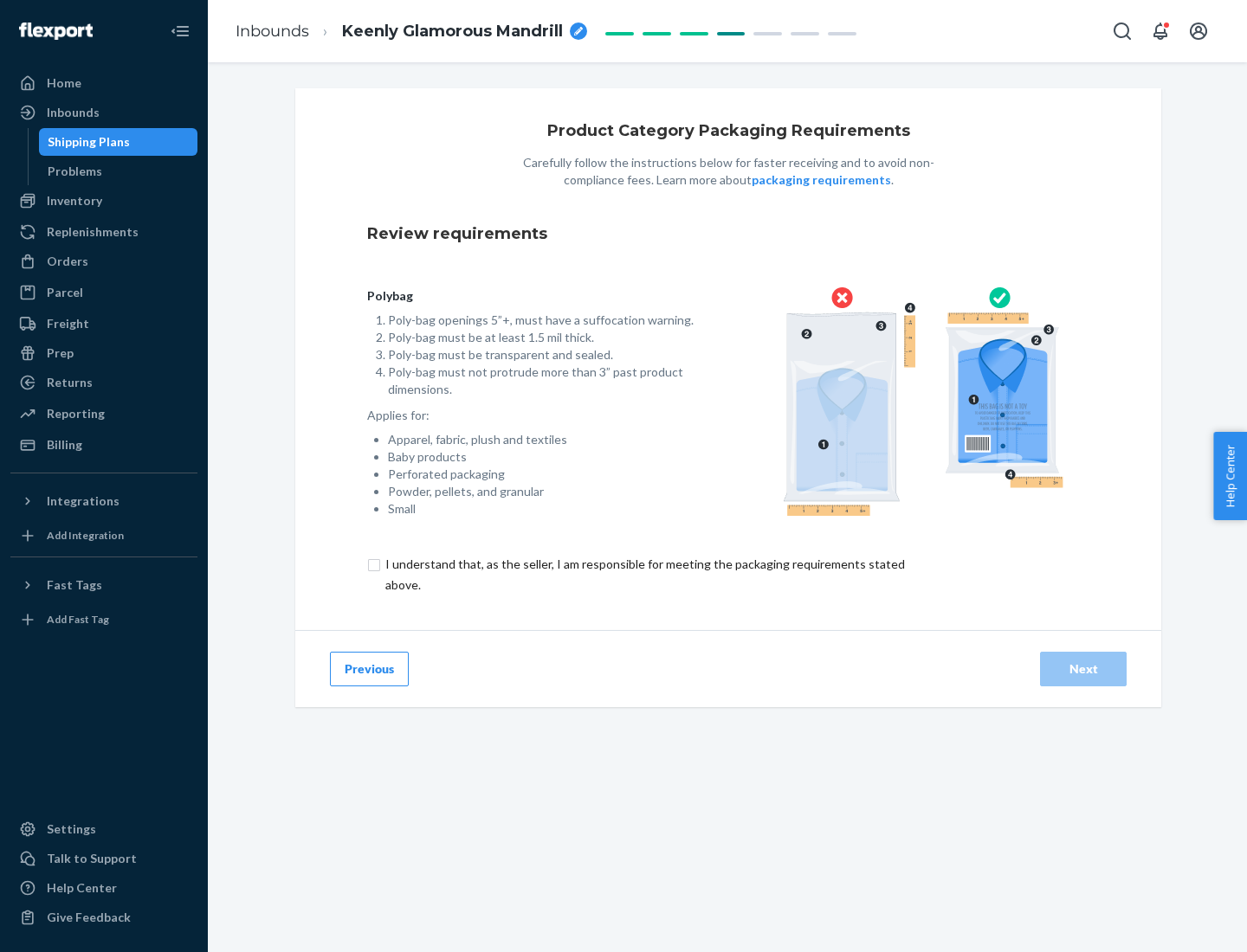
click at [643, 574] on input "checkbox" at bounding box center [655, 575] width 576 height 42
checkbox input "true"
click at [1083, 668] on div "Next" at bounding box center [1083, 669] width 58 height 18
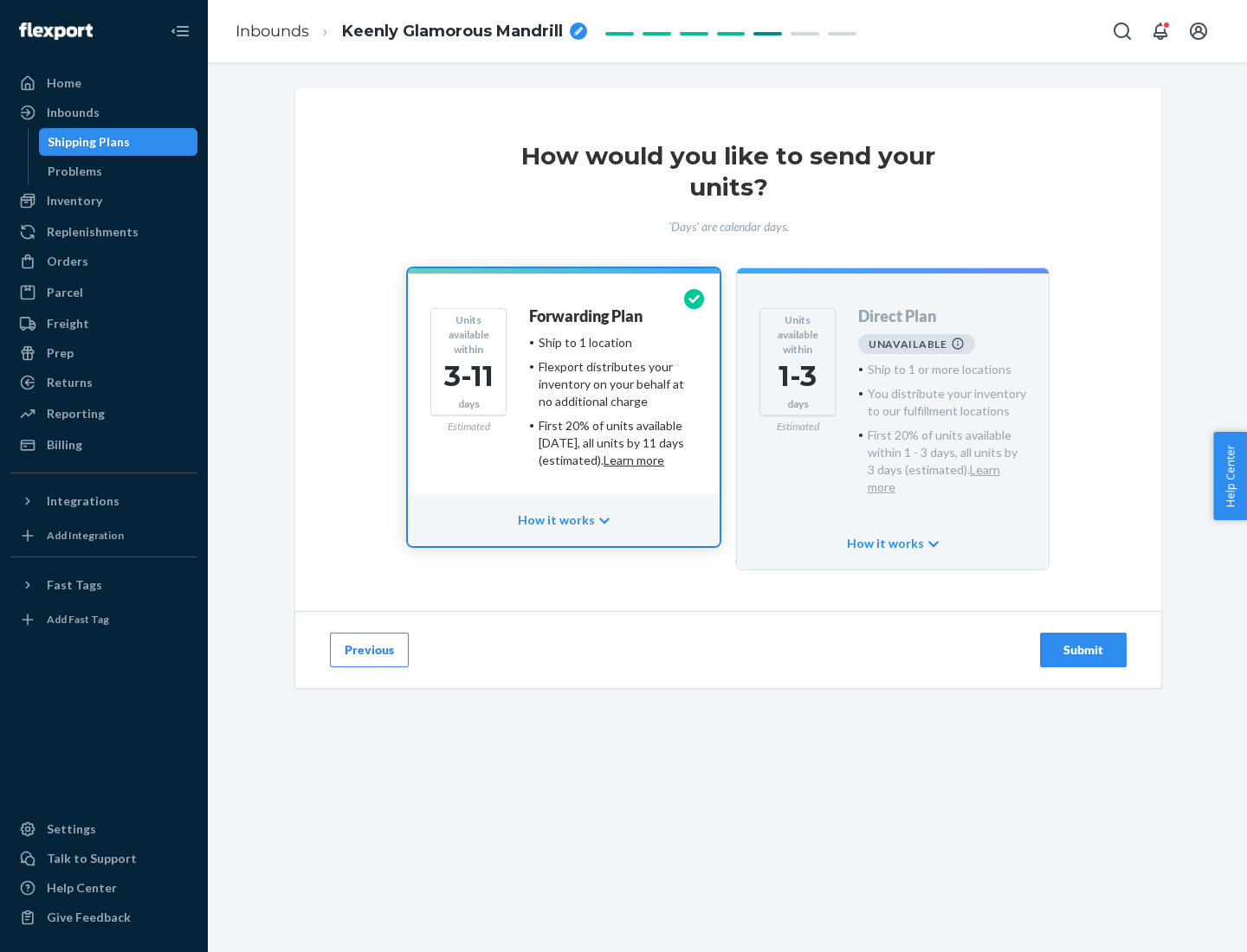
click at [587, 316] on h4 "Forwarding Plan" at bounding box center [585, 317] width 113 height 18
click at [1083, 641] on div "Submit" at bounding box center [1083, 650] width 58 height 18
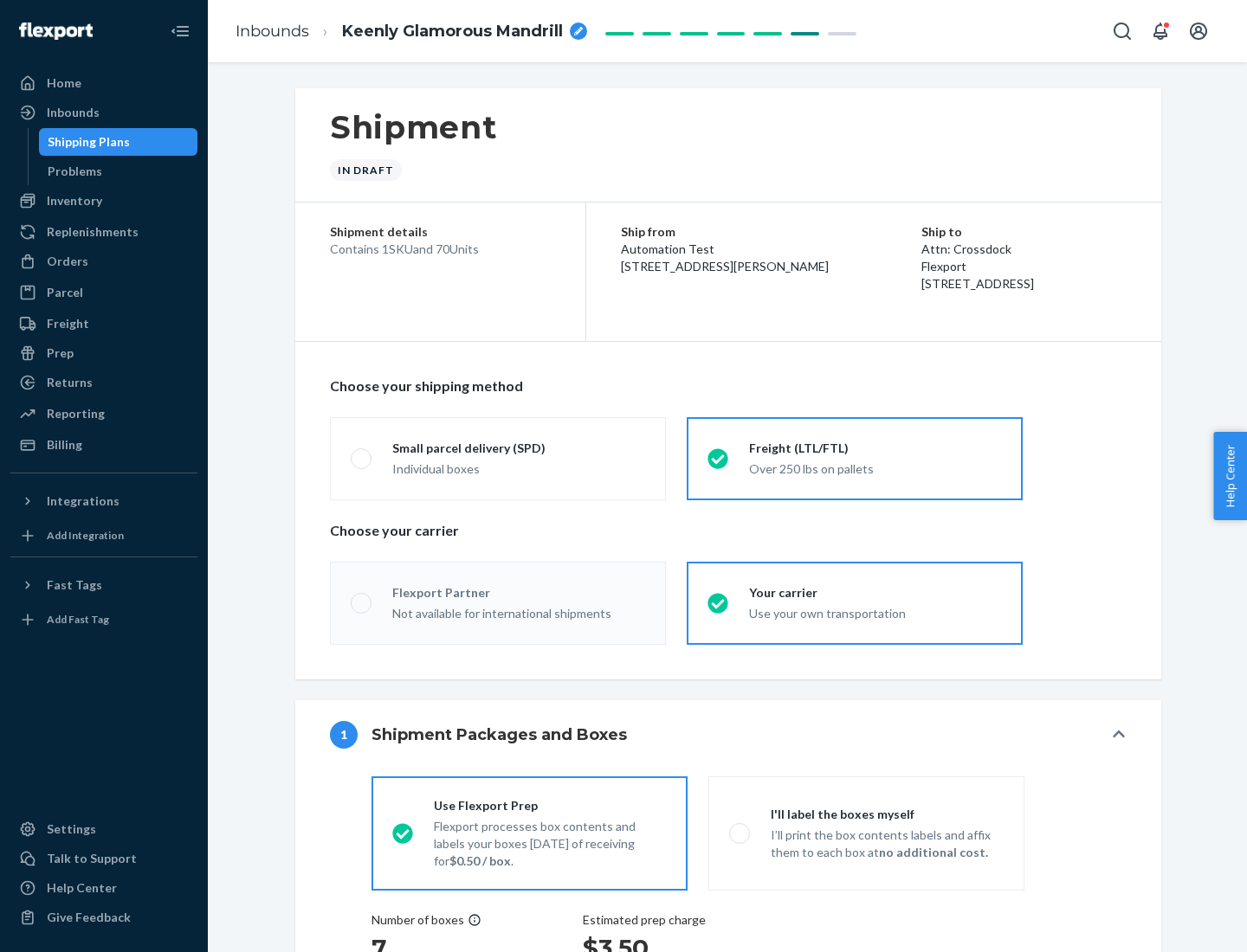
radio input "true"
radio input "false"
radio input "true"
radio input "false"
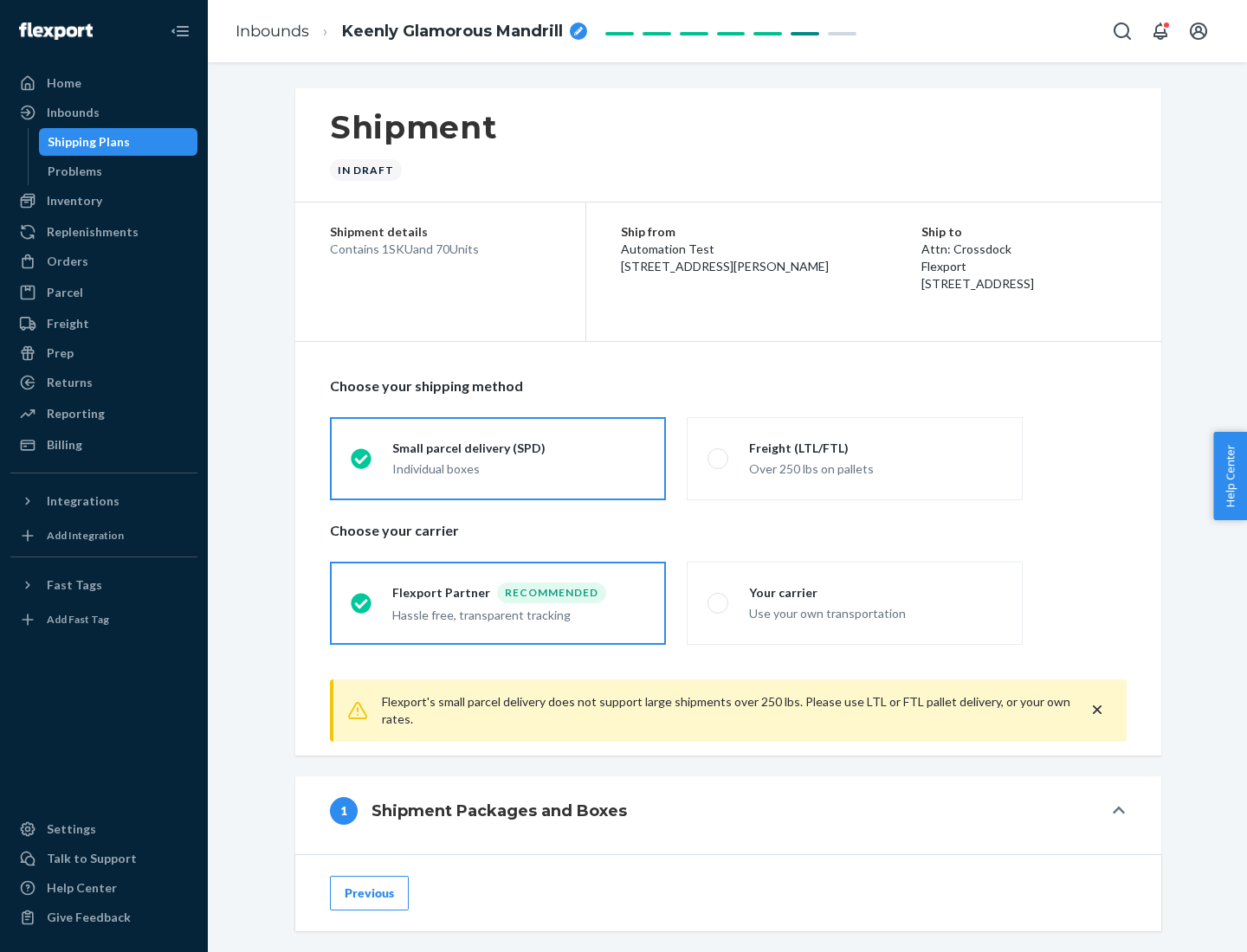
click at [855, 457] on div "Over 250 lbs on pallets" at bounding box center [875, 467] width 253 height 20
click at [718, 457] on input "Freight (LTL/FTL) Over 250 lbs on pallets" at bounding box center [713, 458] width 12 height 12
radio input "true"
radio input "false"
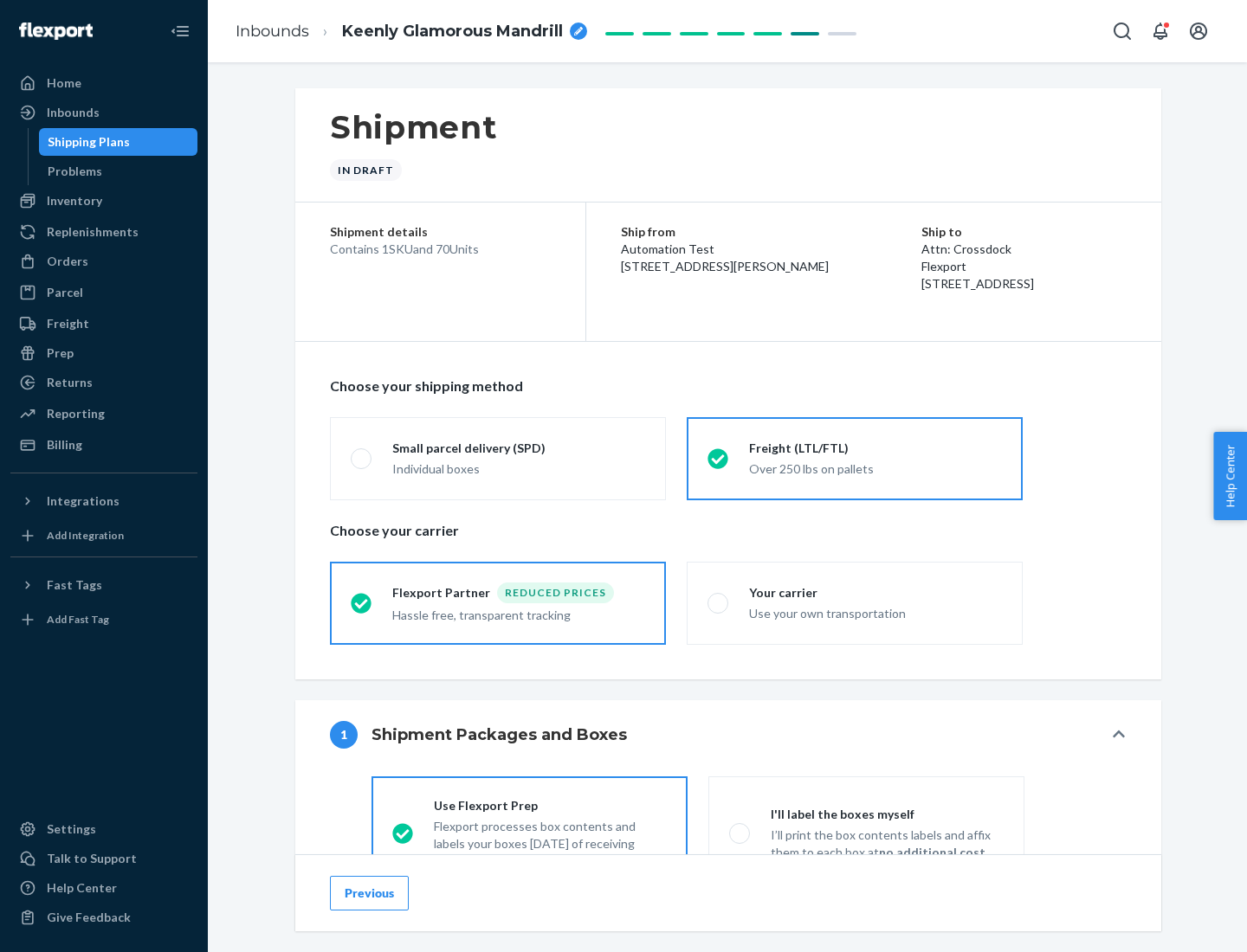
scroll to position [96, 0]
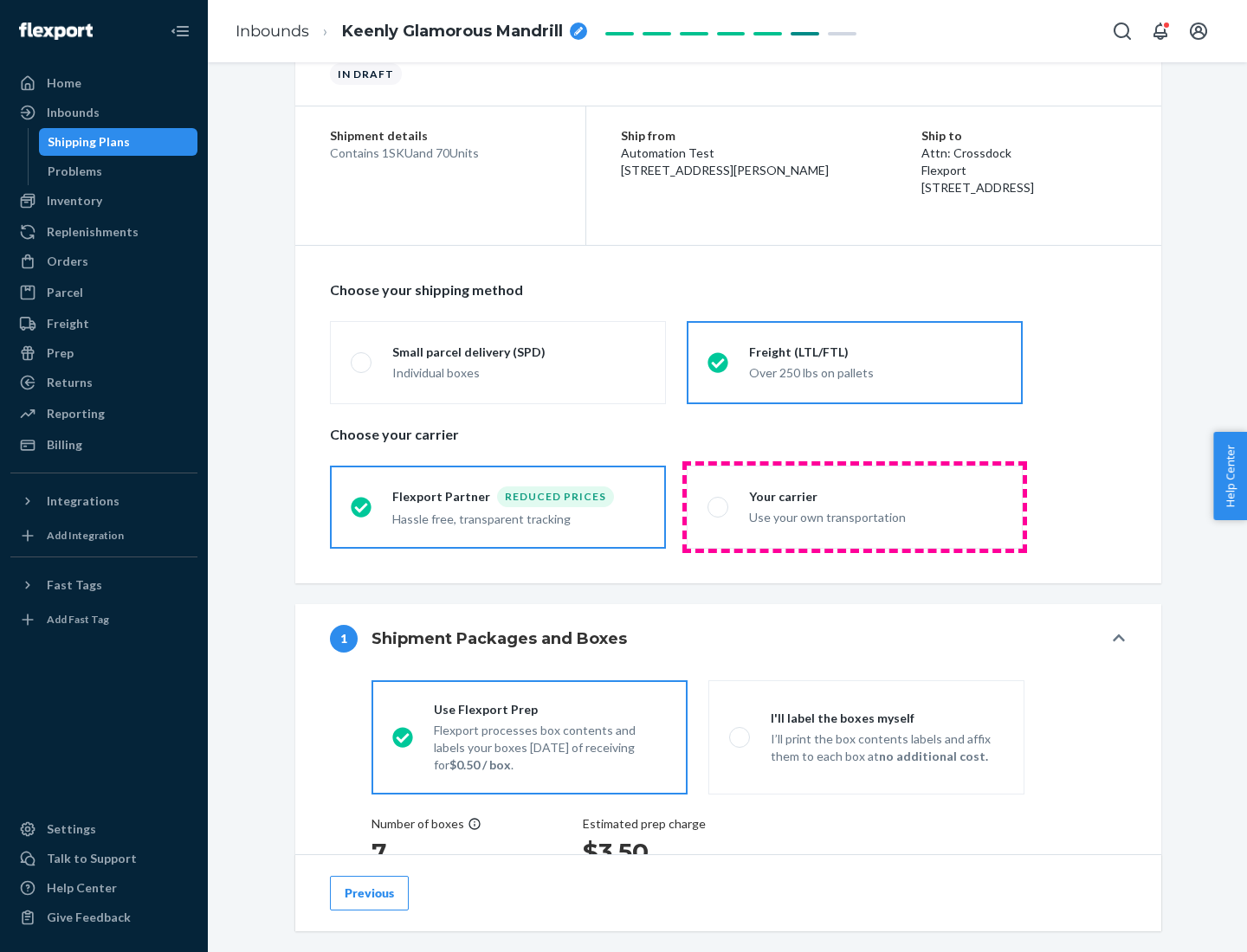
click at [855, 506] on div "Use your own transportation" at bounding box center [875, 515] width 253 height 20
click at [718, 506] on input "Your carrier Use your own transportation" at bounding box center [713, 507] width 12 height 12
radio input "true"
radio input "false"
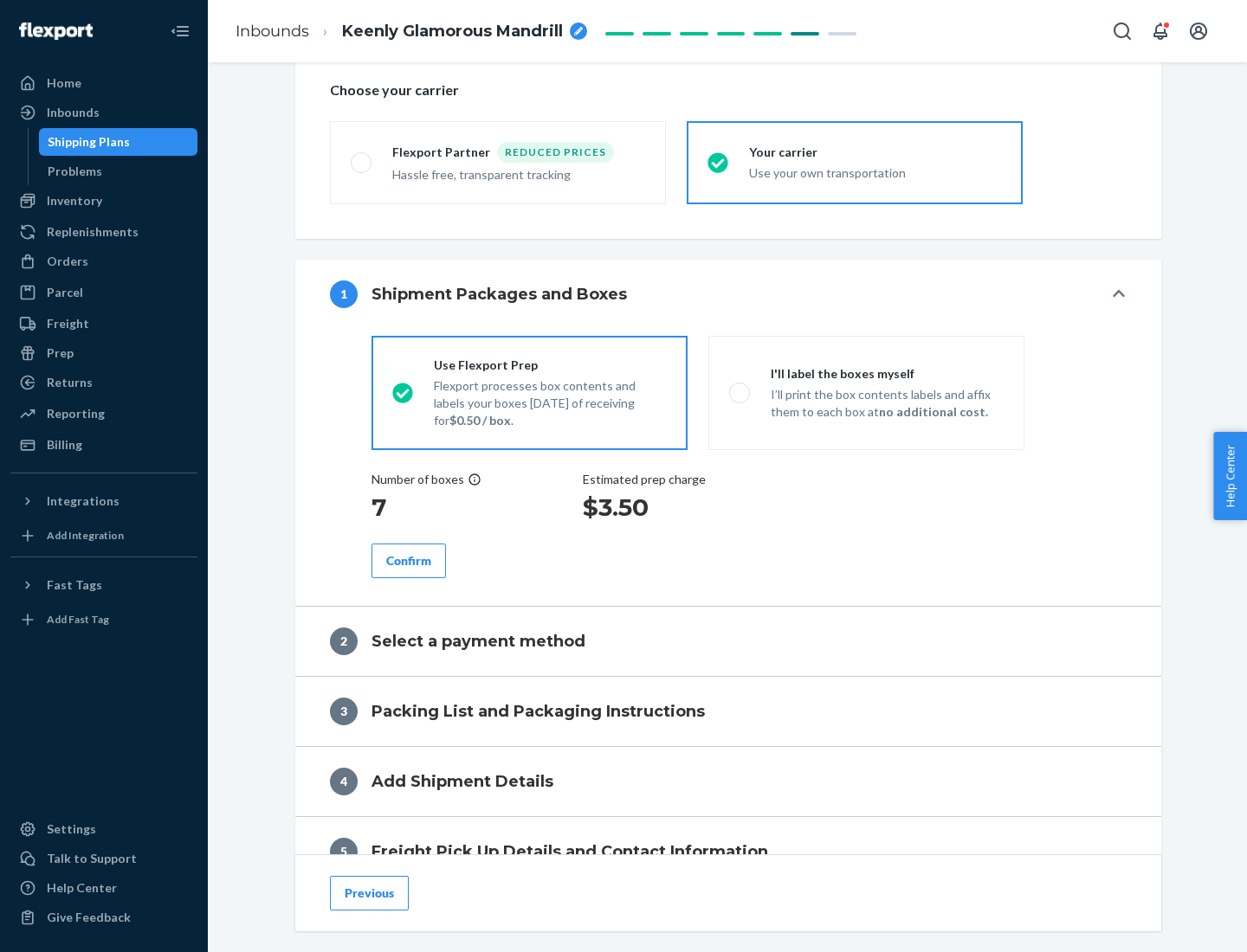
scroll to position [327, 0]
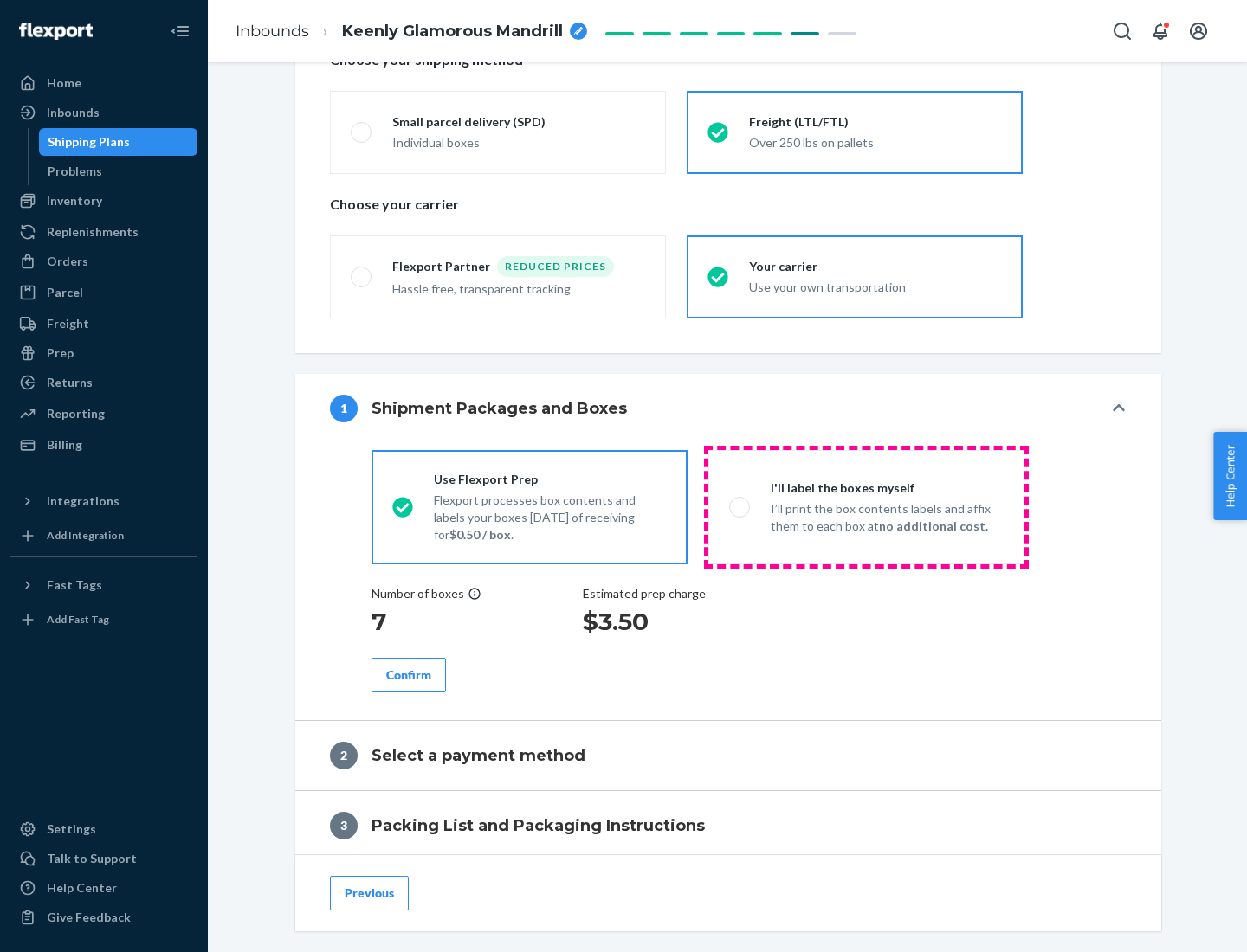
click at [865, 506] on p "I’ll print the box contents labels and affix them to each box at no additional …" at bounding box center [887, 517] width 233 height 34
click at [741, 506] on input "I'll label the boxes myself I’ll print the box contents labels and affix them t…" at bounding box center [735, 507] width 12 height 12
radio input "true"
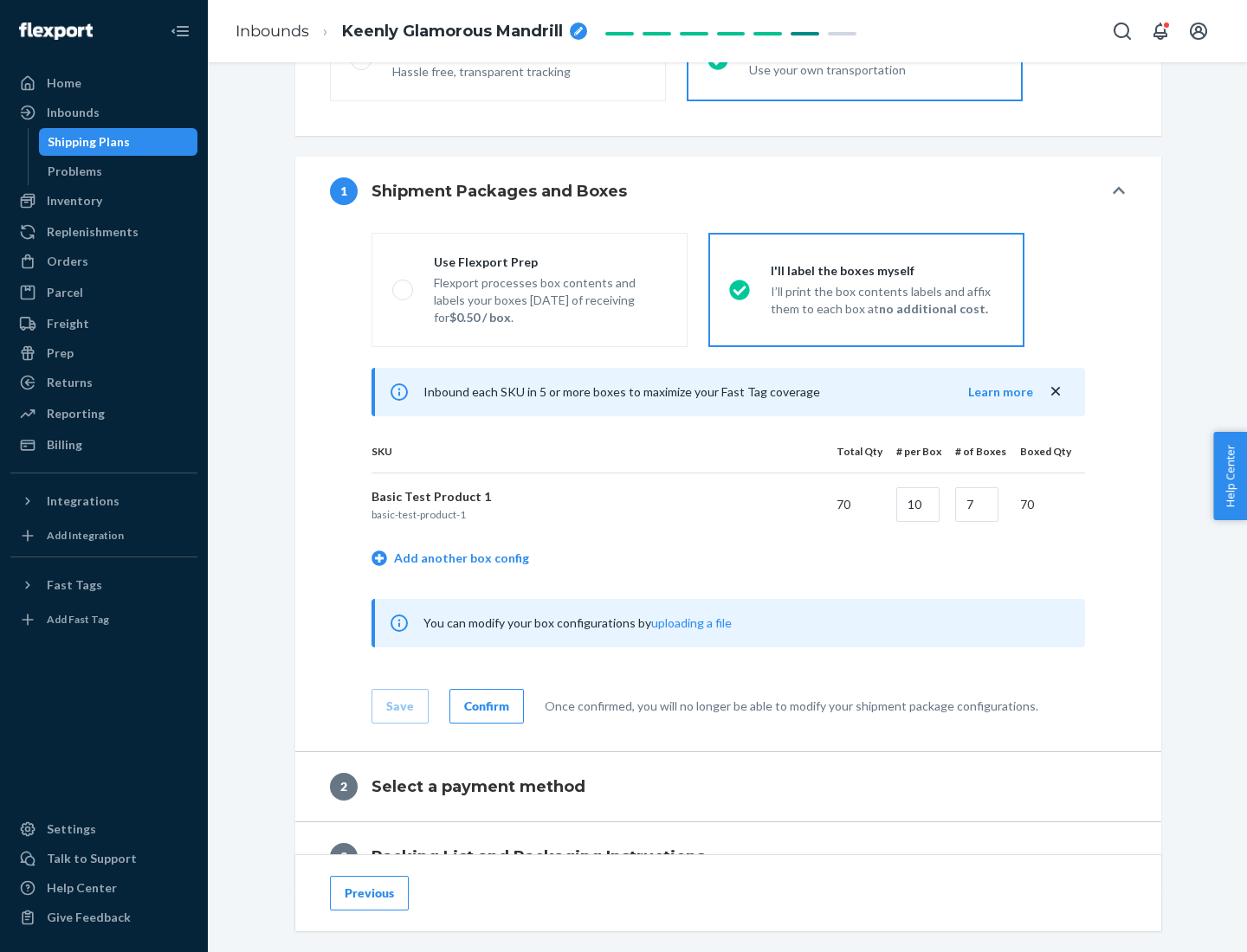
scroll to position [298, 0]
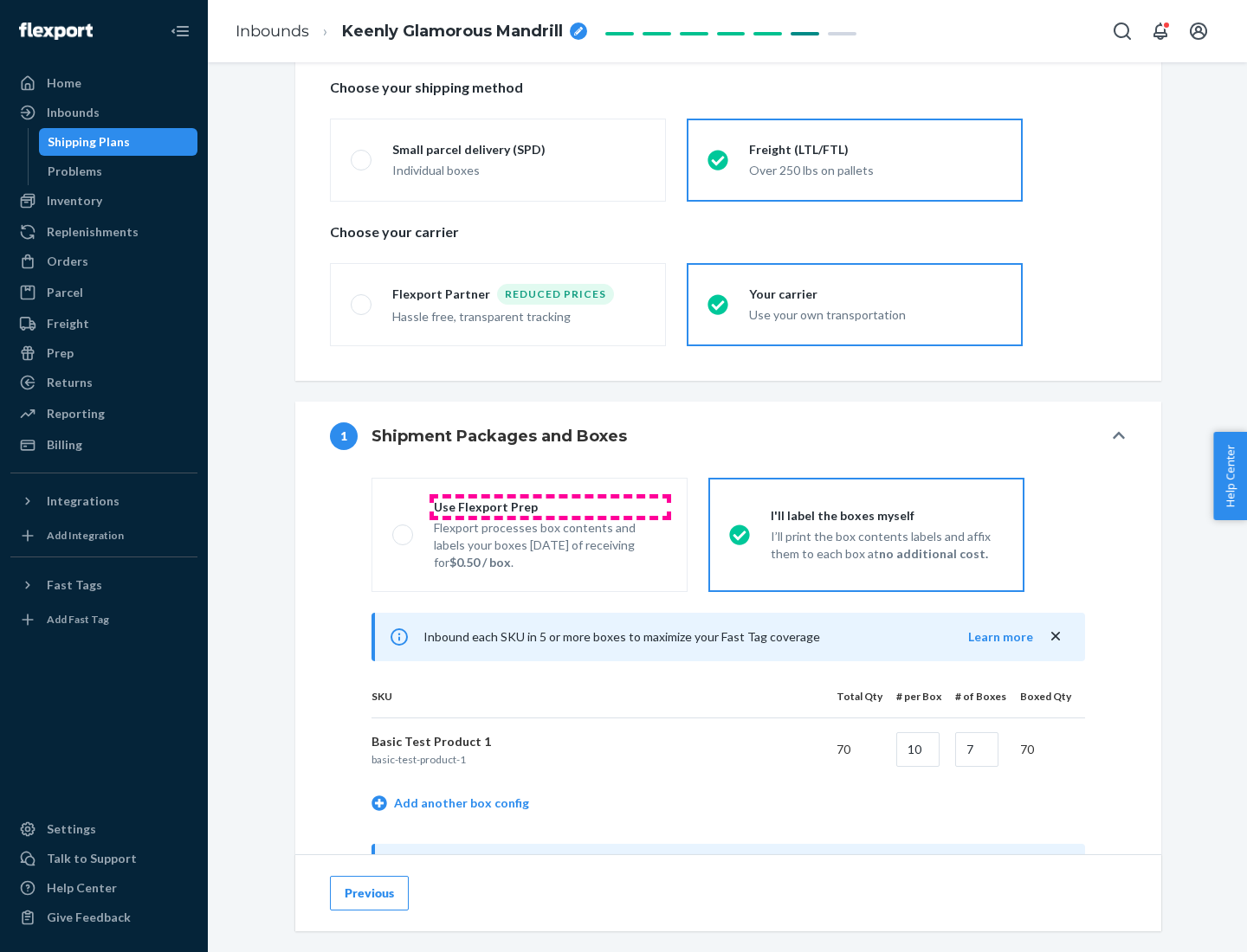
click at [549, 506] on div "Use Flexport Prep" at bounding box center [550, 507] width 233 height 18
click at [403, 529] on input "Use Flexport Prep Flexport processes box contents and labels your boxes [DATE] …" at bounding box center [398, 535] width 12 height 12
radio input "true"
radio input "false"
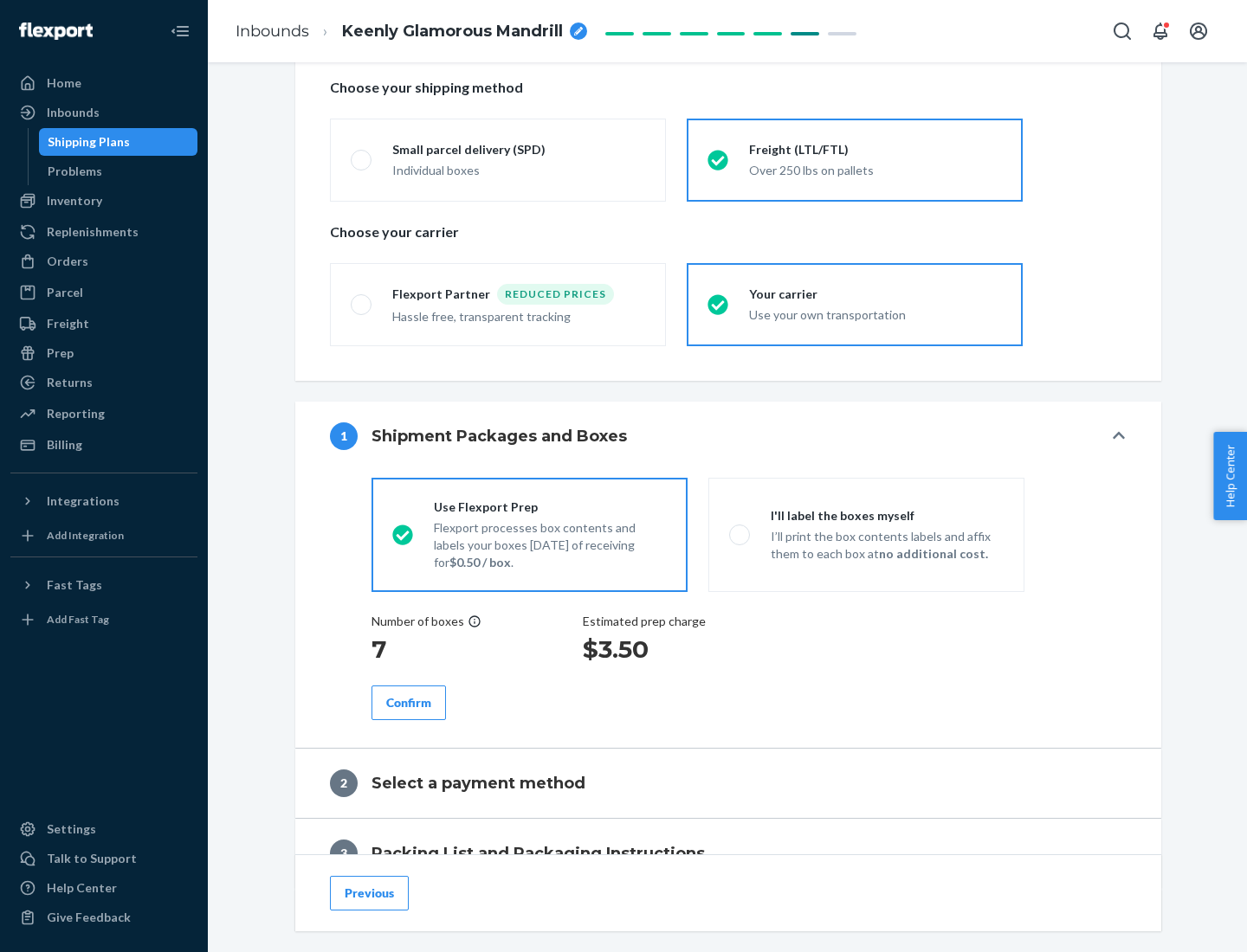
scroll to position [495, 0]
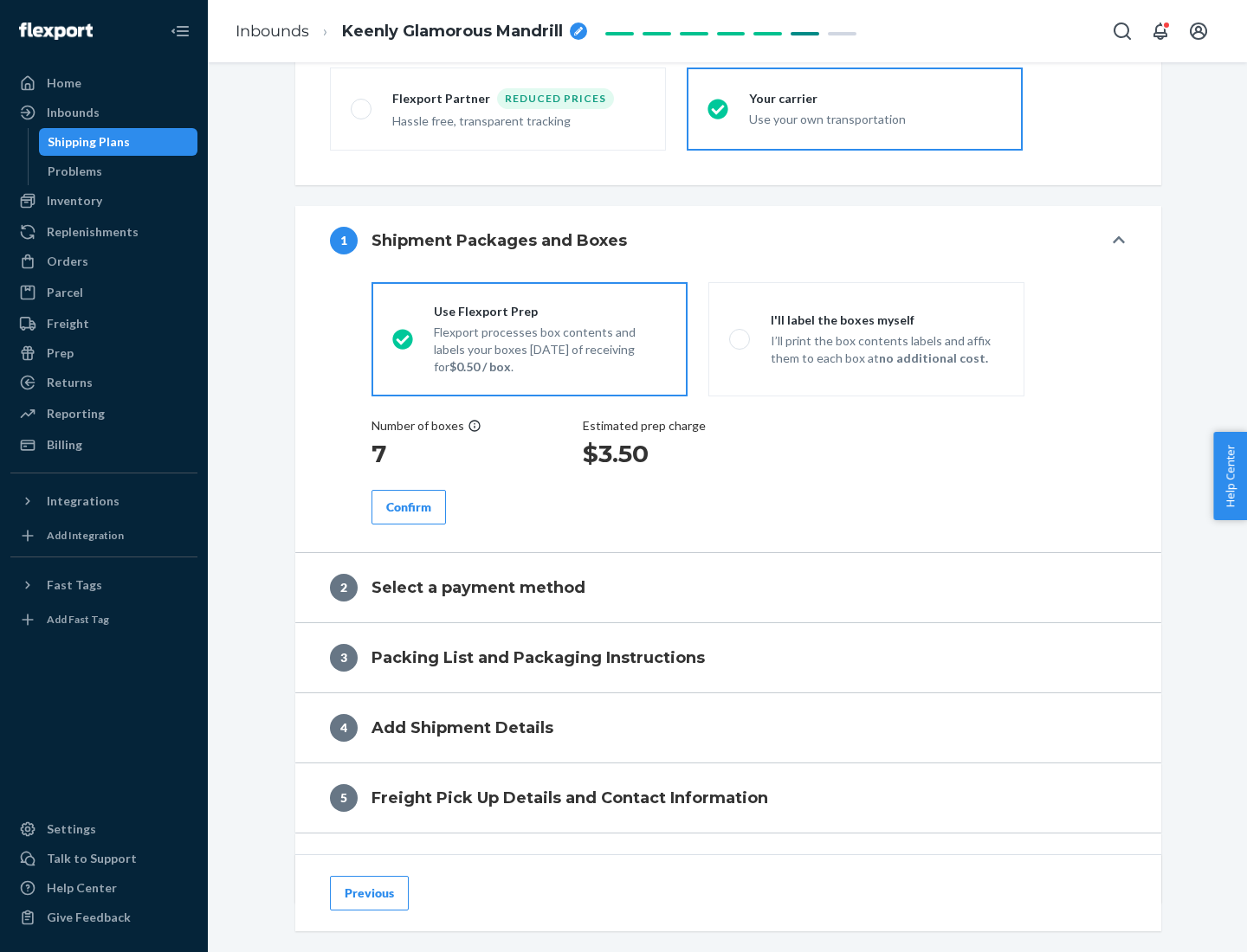
click at [409, 506] on div "Confirm" at bounding box center [409, 507] width 45 height 18
radio input "false"
